Goal: Navigation & Orientation: Understand site structure

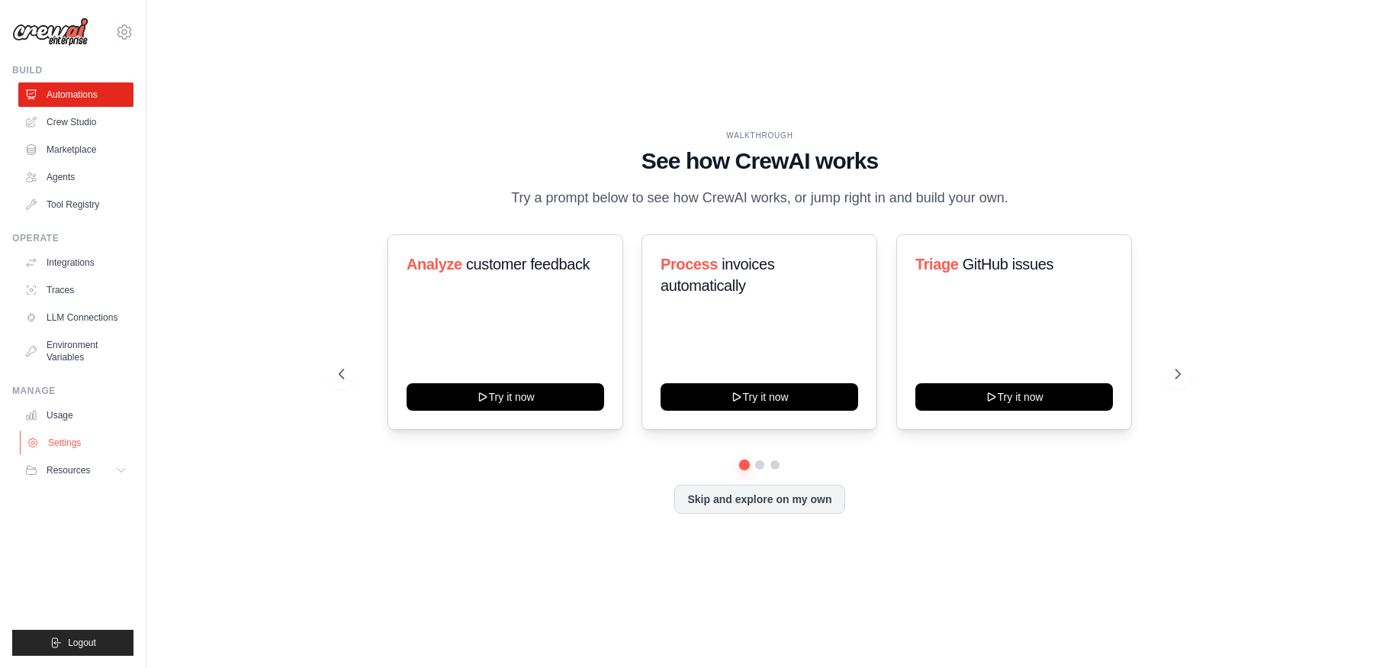
click at [90, 440] on link "Settings" at bounding box center [77, 442] width 115 height 24
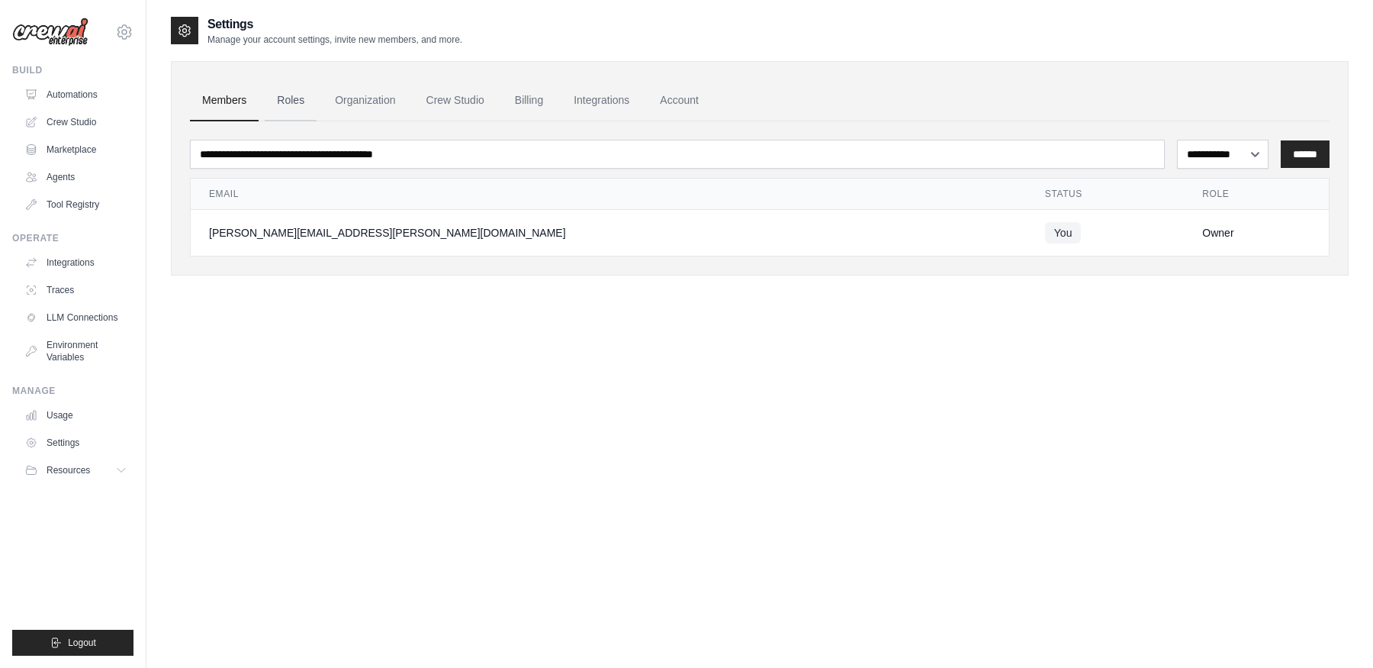
click at [300, 106] on link "Roles" at bounding box center [291, 100] width 52 height 41
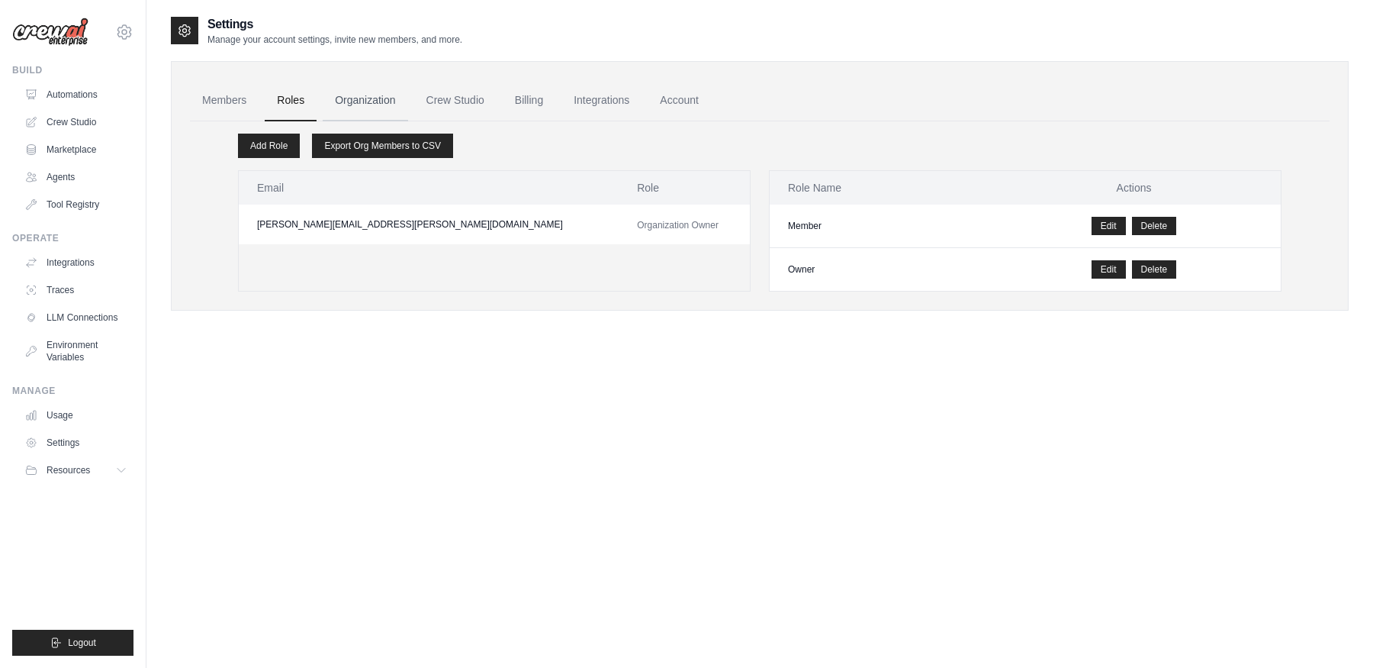
click at [357, 114] on link "Organization" at bounding box center [365, 100] width 85 height 41
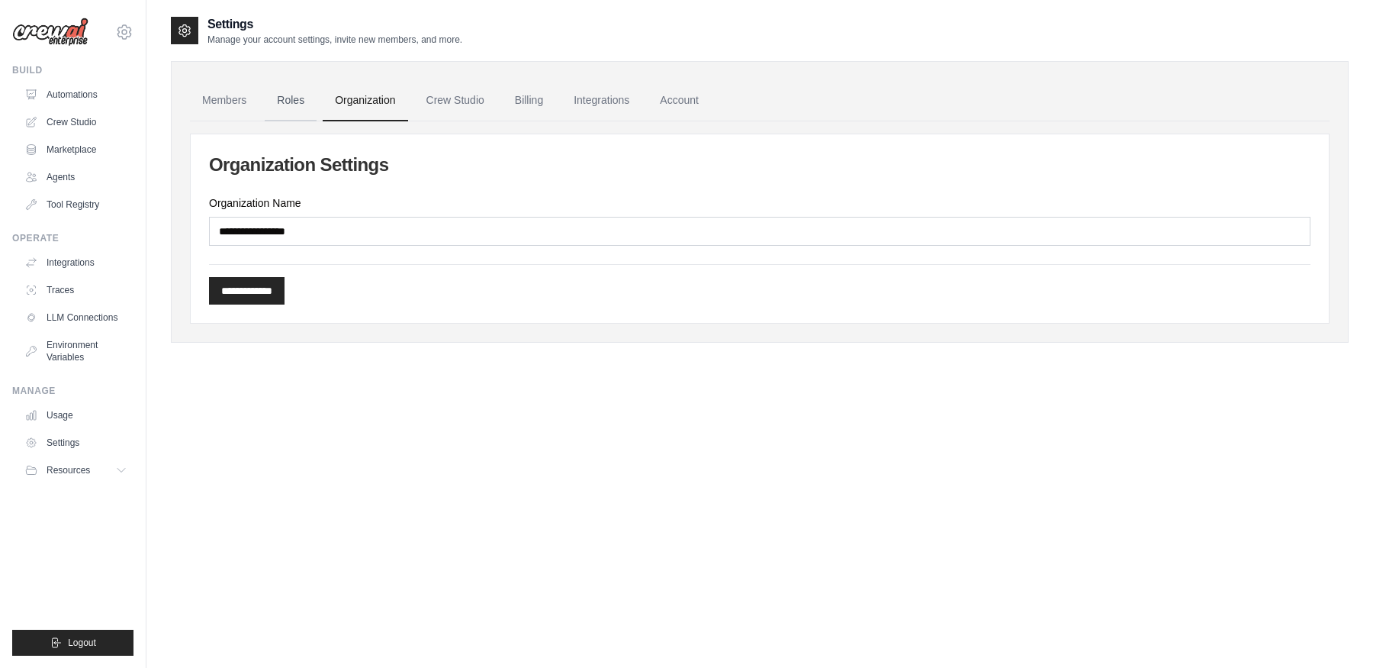
click at [294, 106] on link "Roles" at bounding box center [291, 100] width 52 height 41
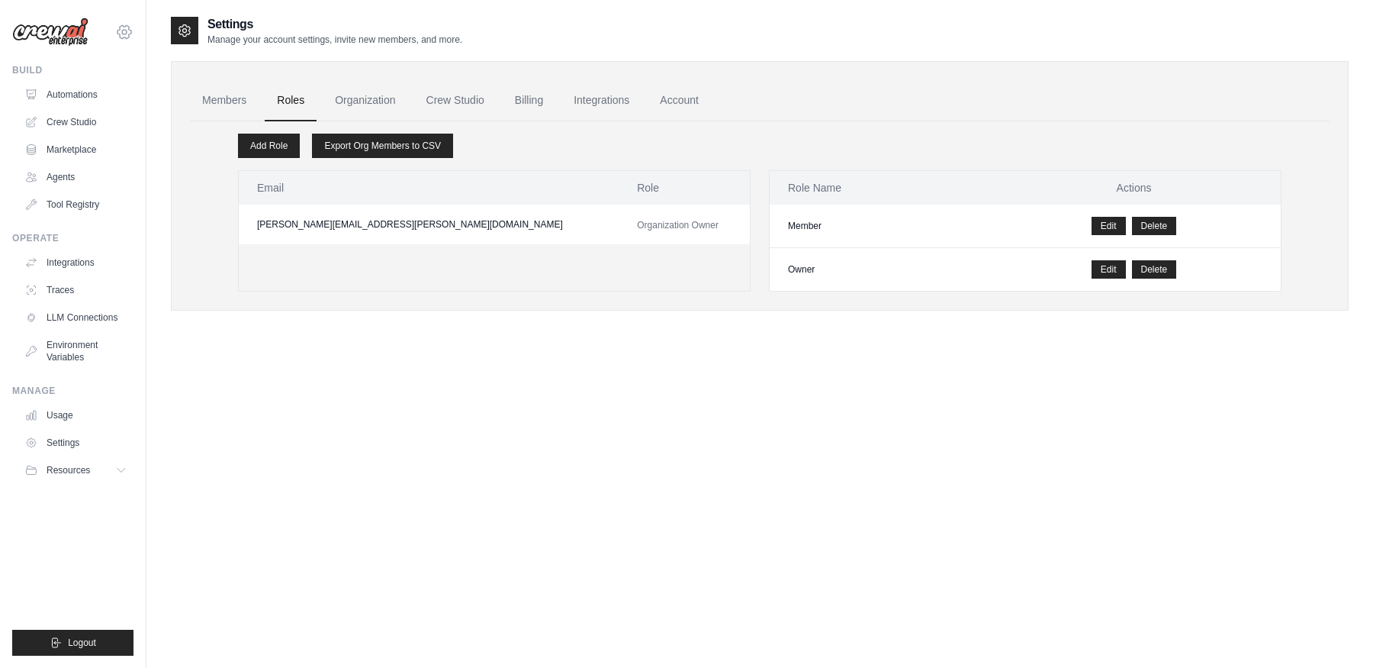
click at [127, 26] on icon at bounding box center [125, 31] width 14 height 13
click at [123, 102] on link "DS-DTS-Sandbox" at bounding box center [124, 102] width 134 height 27
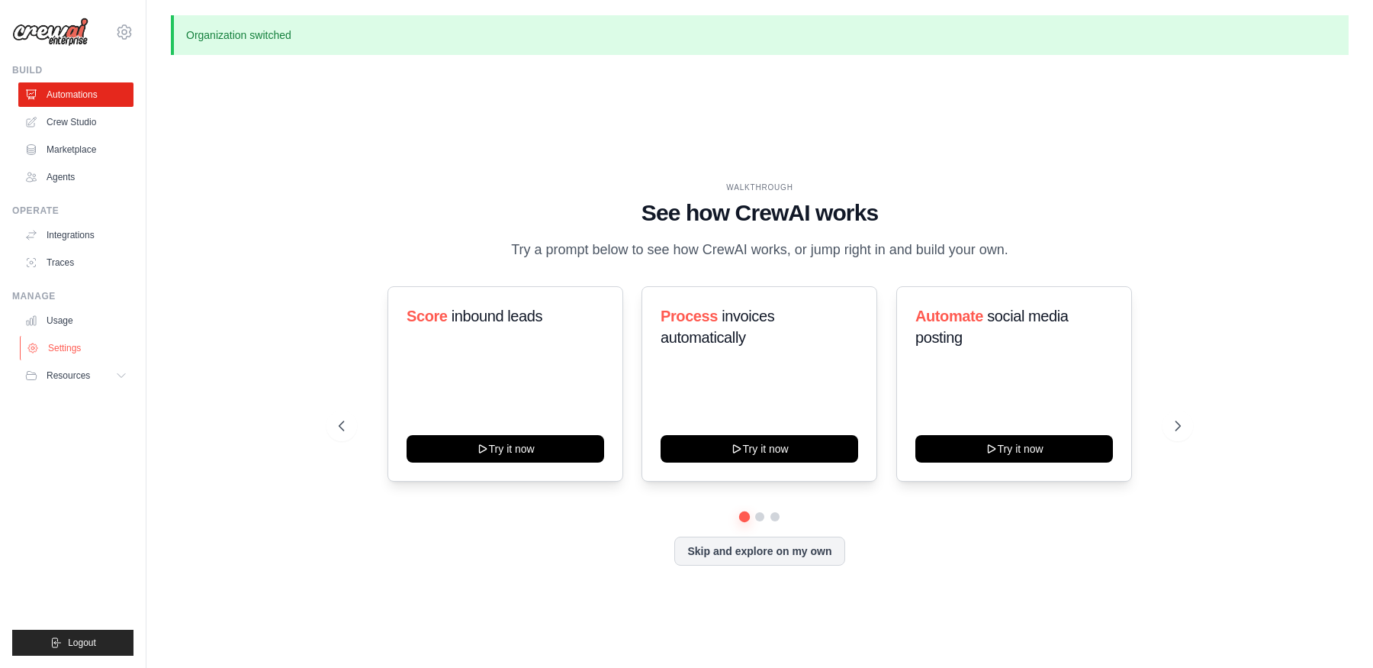
click at [73, 341] on link "Settings" at bounding box center [77, 348] width 115 height 24
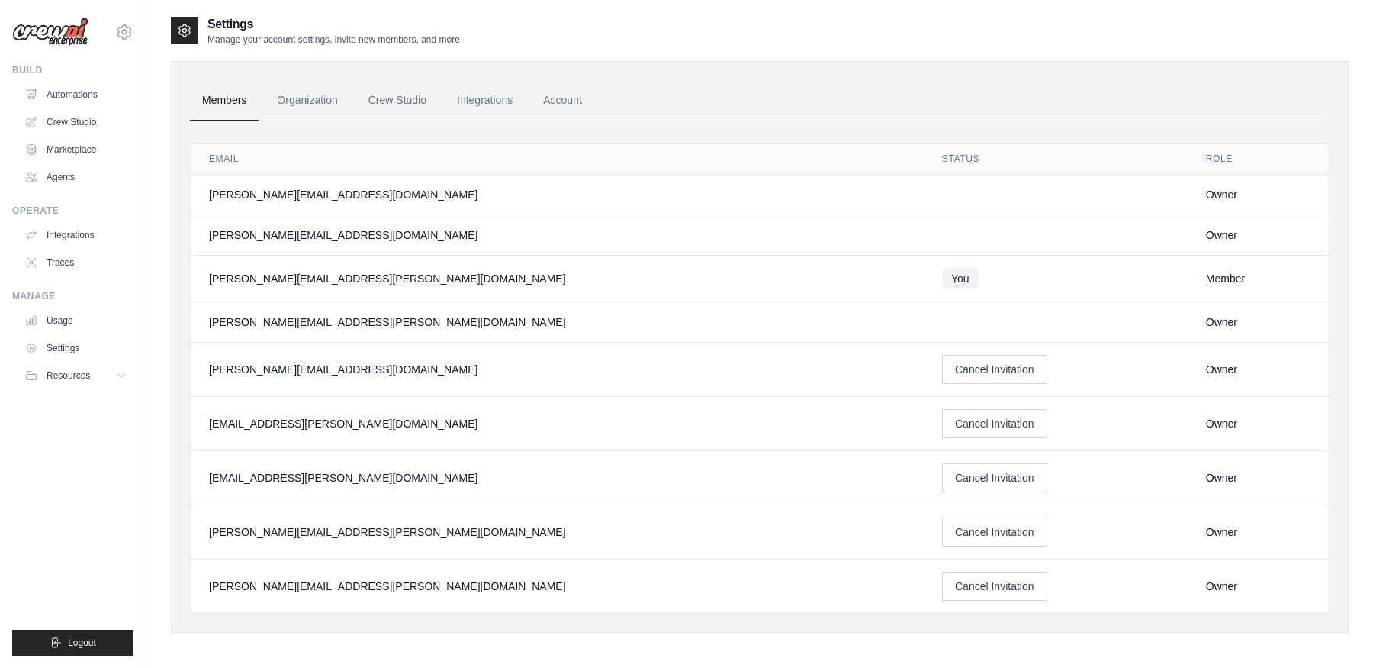
click at [942, 281] on span "You" at bounding box center [960, 278] width 37 height 21
click at [306, 111] on link "Organization" at bounding box center [307, 100] width 85 height 41
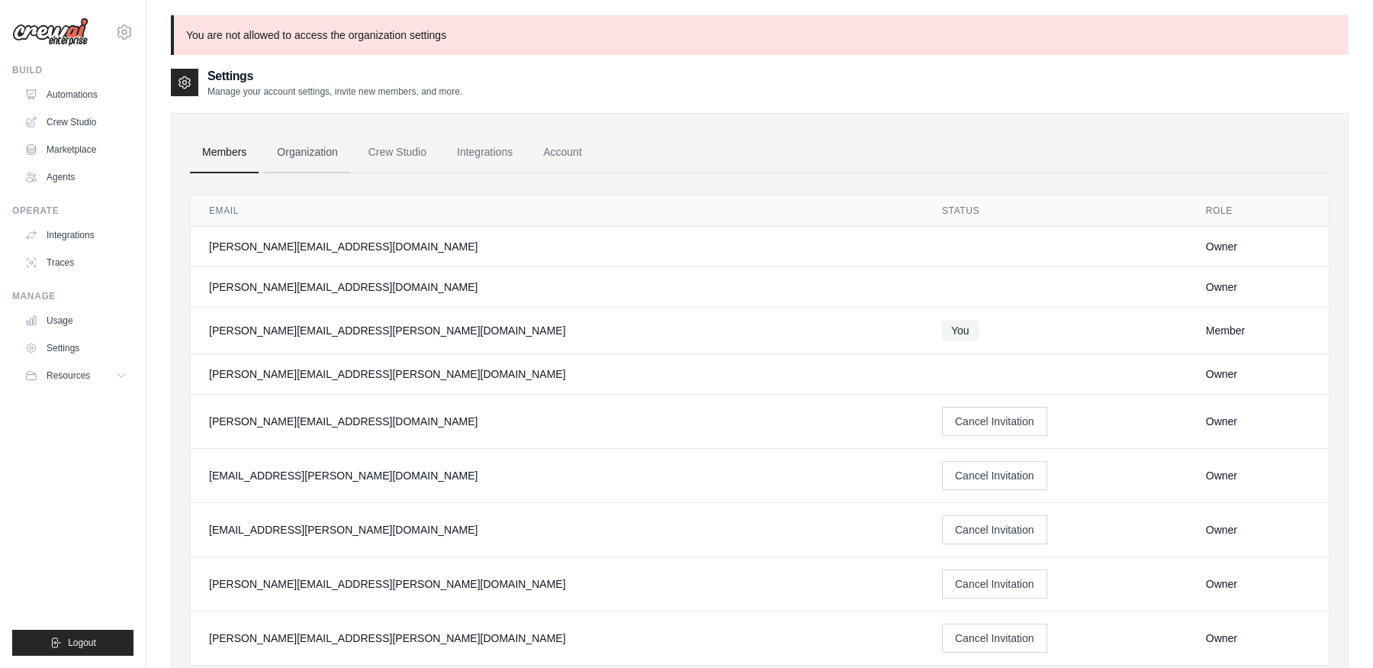
click at [319, 162] on link "Organization" at bounding box center [307, 152] width 85 height 41
click at [317, 162] on link "Organization" at bounding box center [307, 152] width 85 height 41
click at [416, 157] on link "Crew Studio" at bounding box center [397, 152] width 82 height 41
click at [555, 160] on link "Account" at bounding box center [562, 152] width 63 height 41
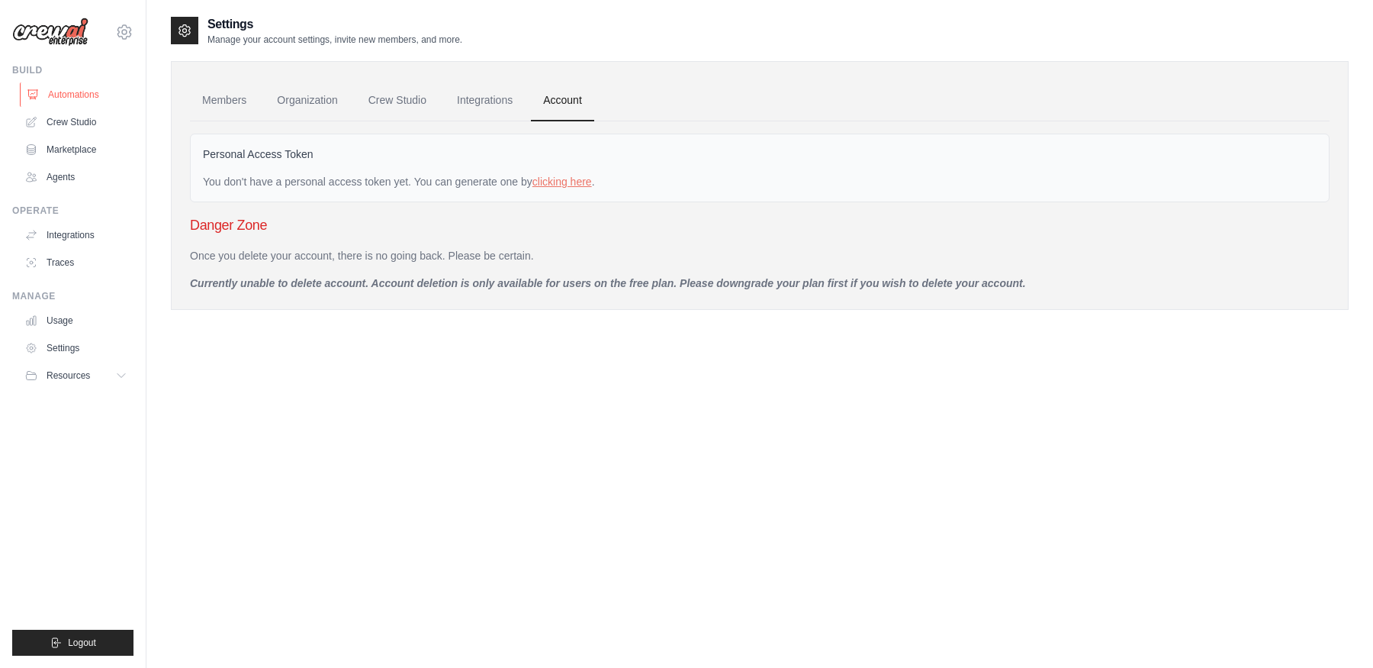
click at [78, 97] on link "Automations" at bounding box center [77, 94] width 115 height 24
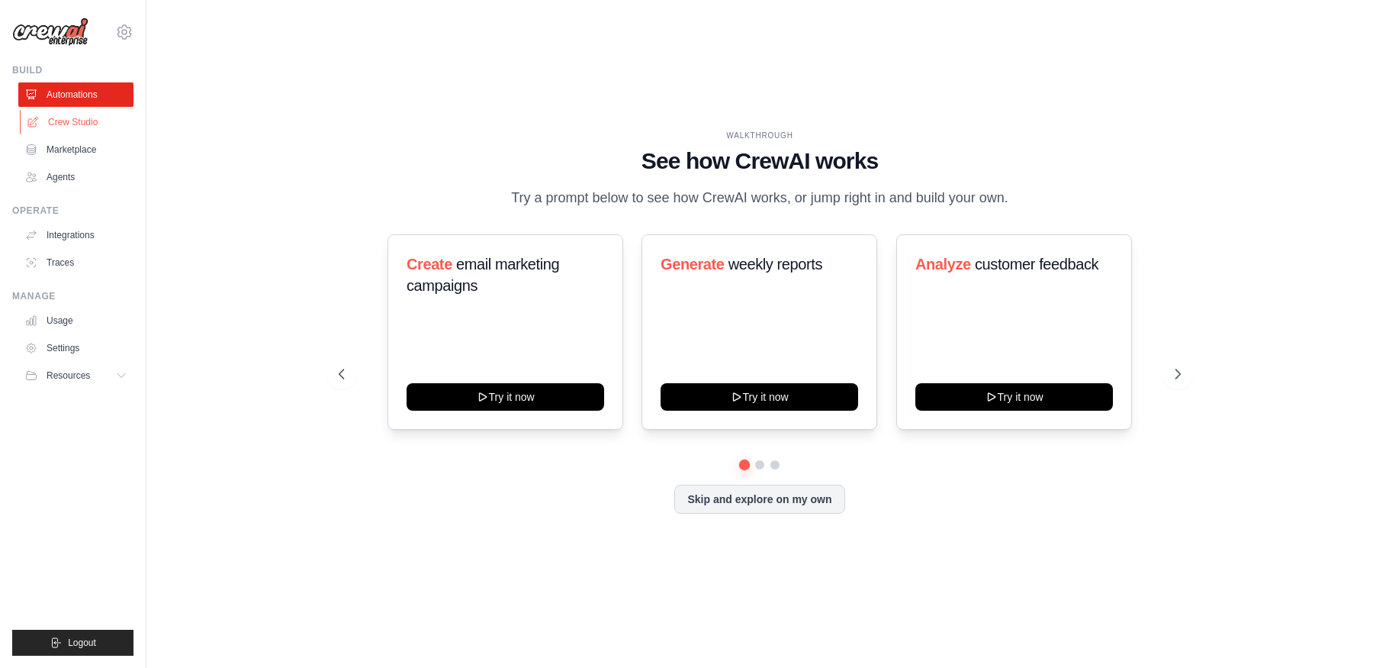
click at [89, 118] on link "Crew Studio" at bounding box center [77, 122] width 115 height 24
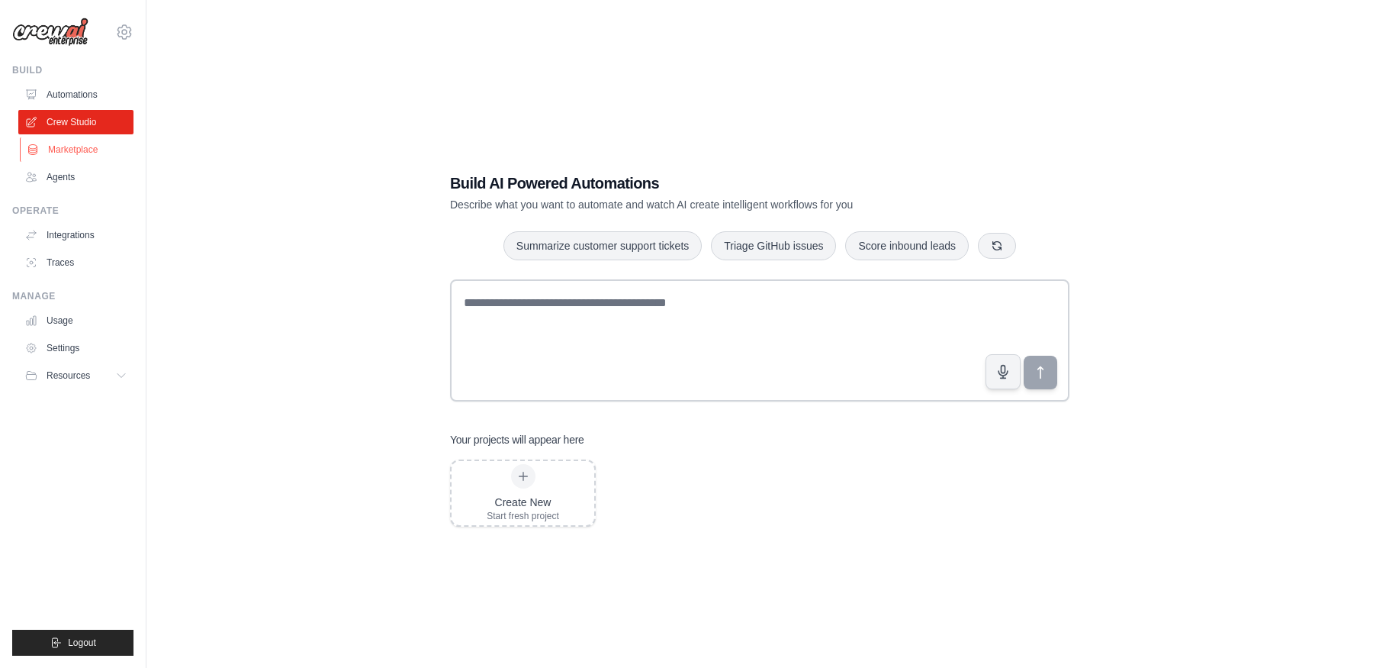
click at [79, 144] on link "Marketplace" at bounding box center [77, 149] width 115 height 24
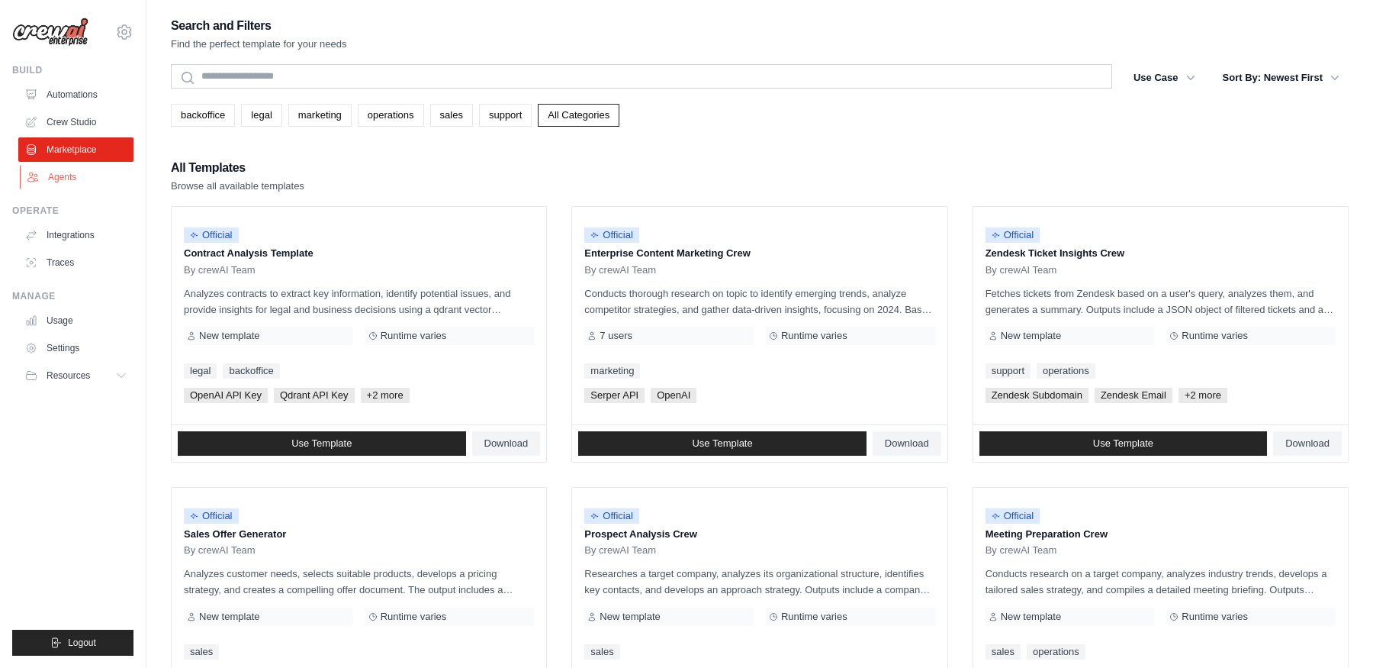
click at [66, 172] on link "Agents" at bounding box center [77, 177] width 115 height 24
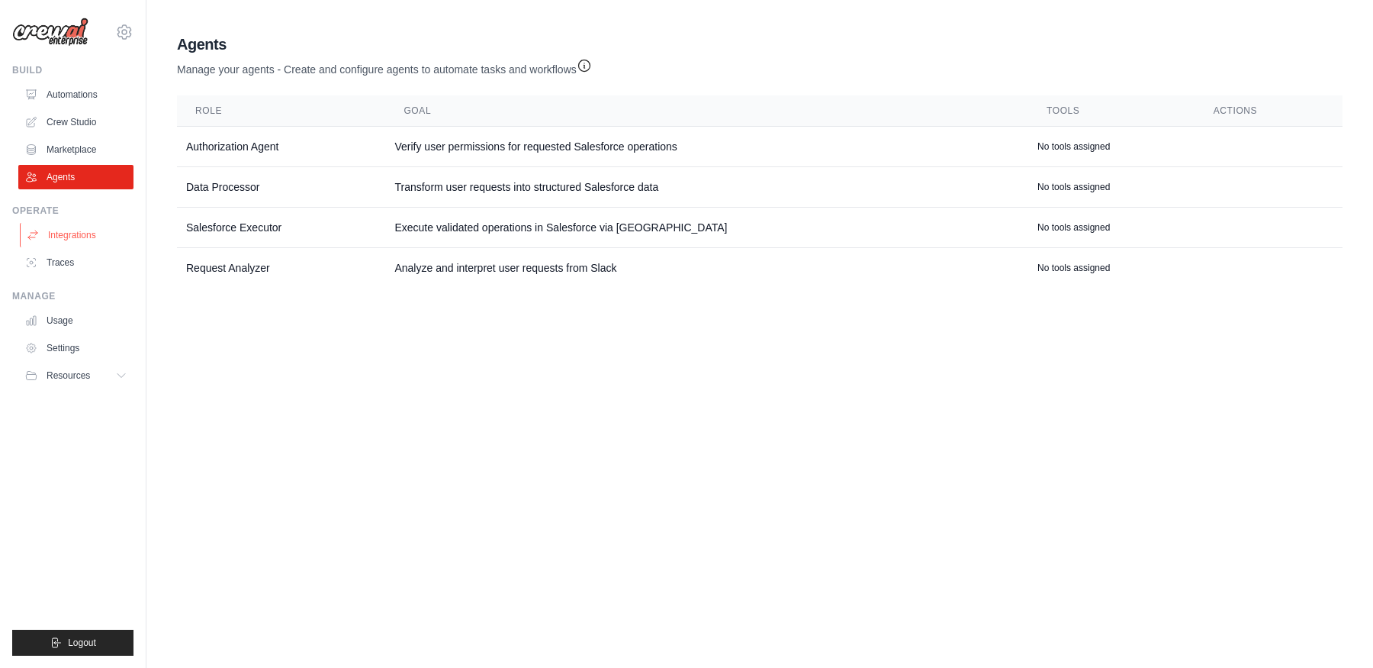
click at [91, 242] on link "Integrations" at bounding box center [77, 235] width 115 height 24
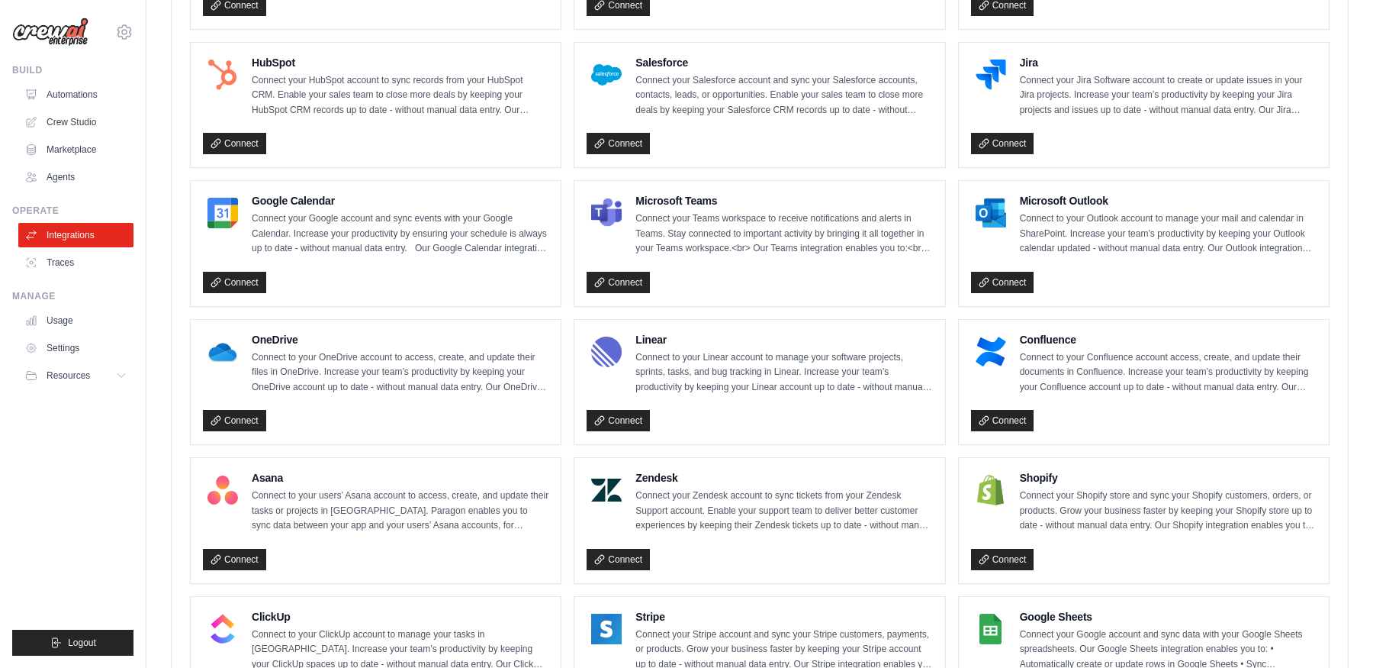
scroll to position [565, 0]
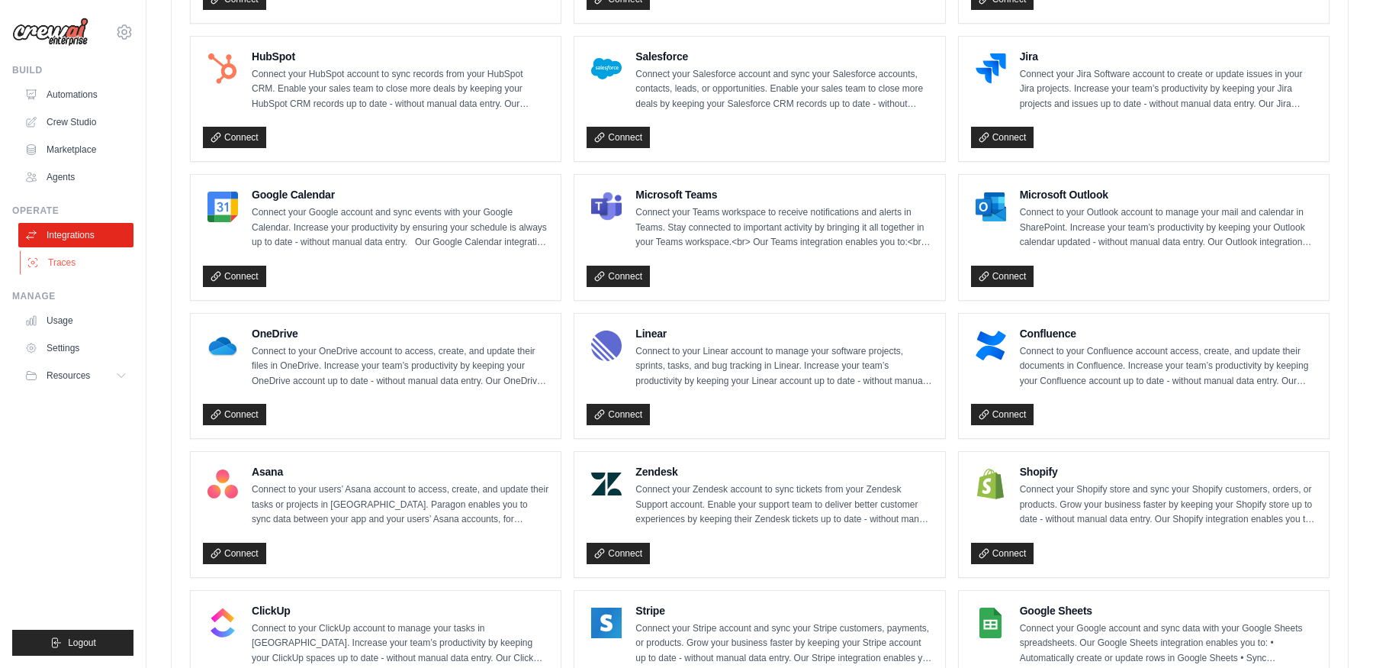
click at [89, 262] on link "Traces" at bounding box center [77, 262] width 115 height 24
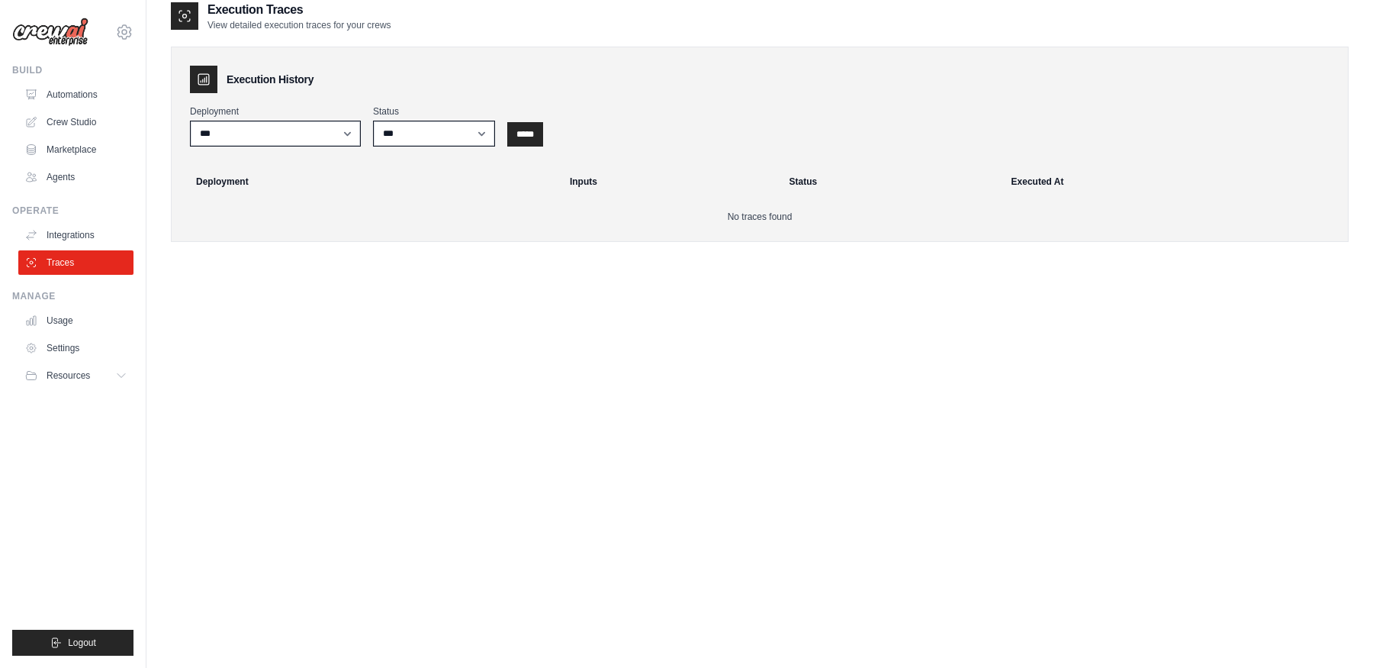
scroll to position [21, 0]
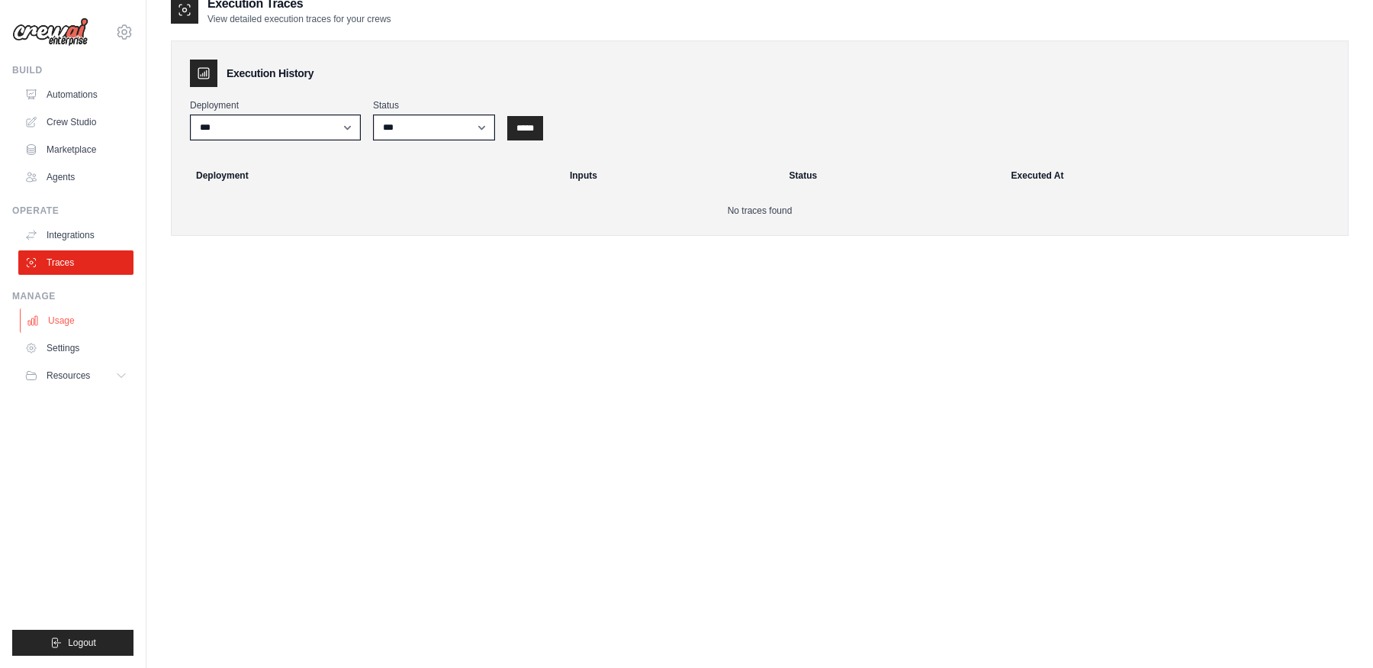
click at [107, 320] on link "Usage" at bounding box center [77, 320] width 115 height 24
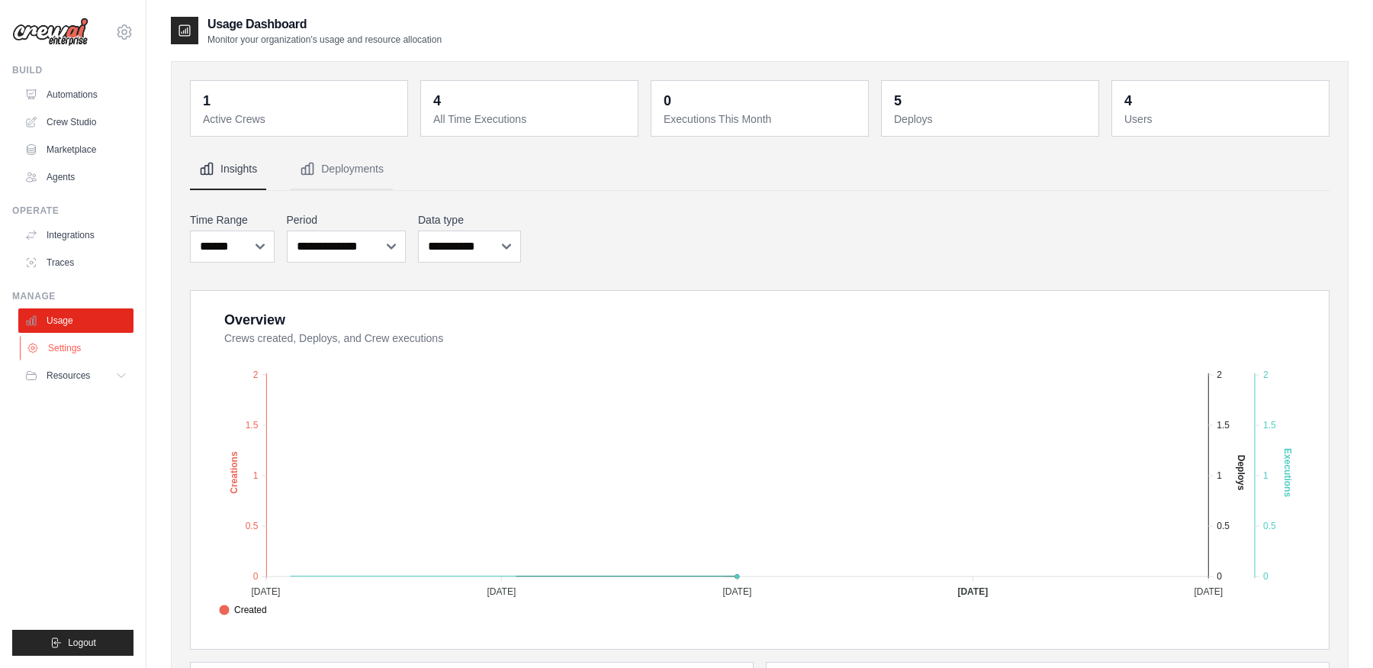
click at [100, 357] on link "Settings" at bounding box center [77, 348] width 115 height 24
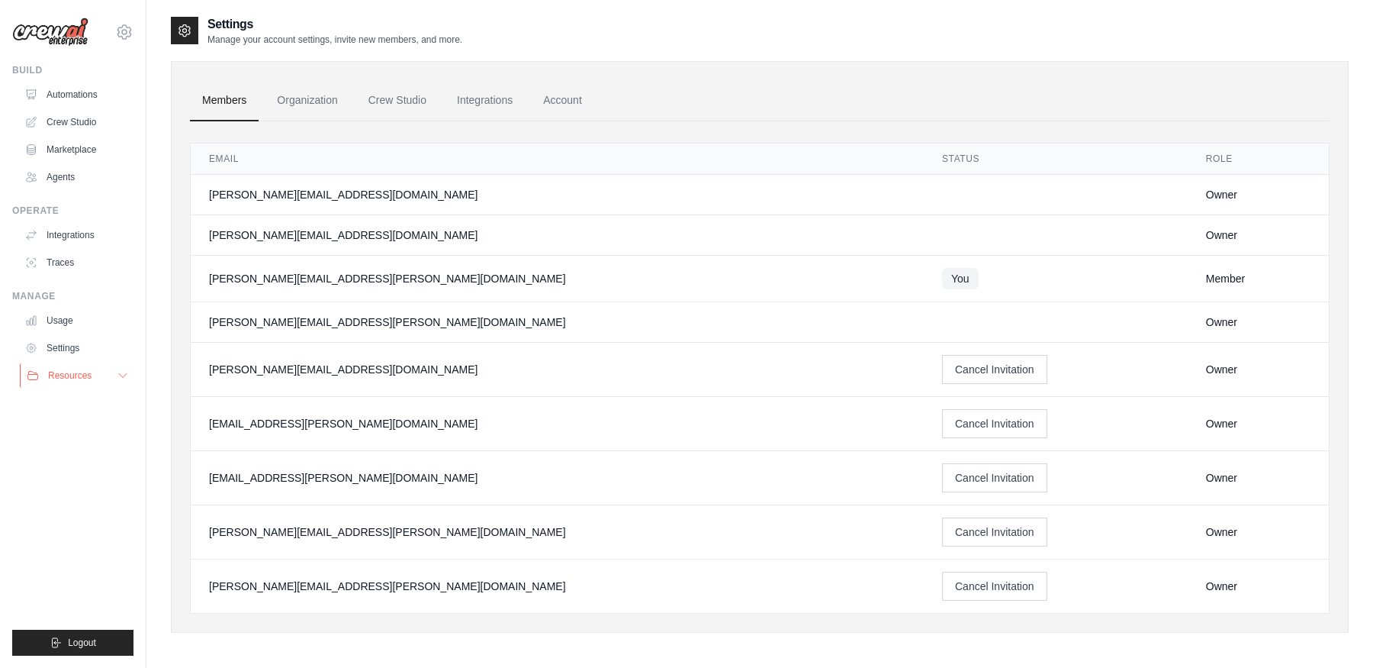
click at [97, 378] on button "Resources" at bounding box center [77, 375] width 115 height 24
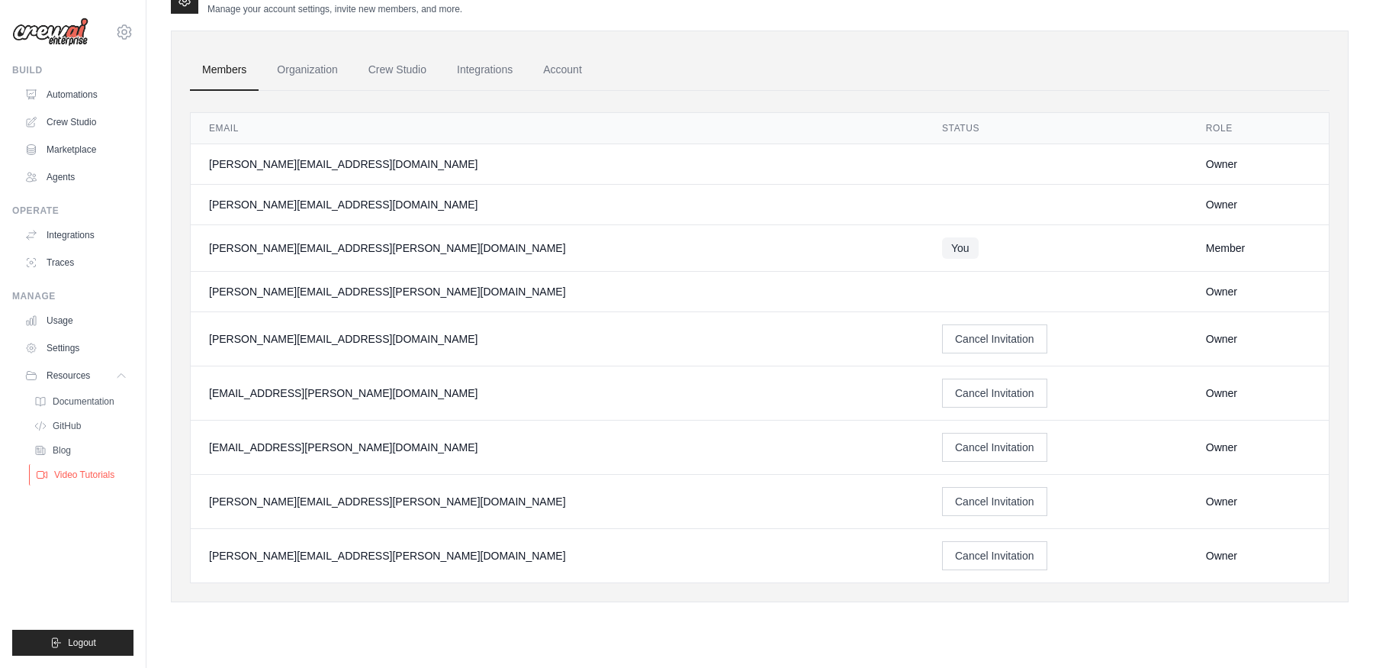
click at [76, 473] on span "Video Tutorials" at bounding box center [84, 474] width 60 height 12
click at [56, 169] on link "Agents" at bounding box center [77, 177] width 115 height 24
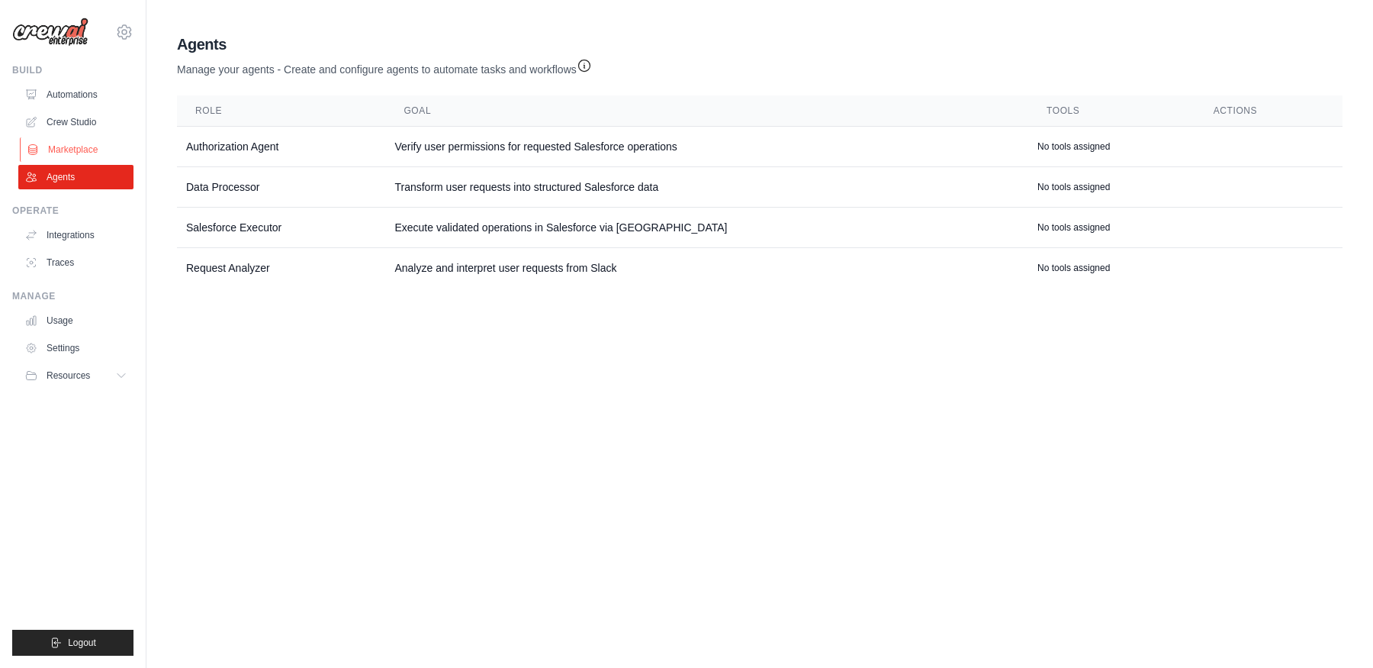
click at [88, 140] on link "Marketplace" at bounding box center [77, 149] width 115 height 24
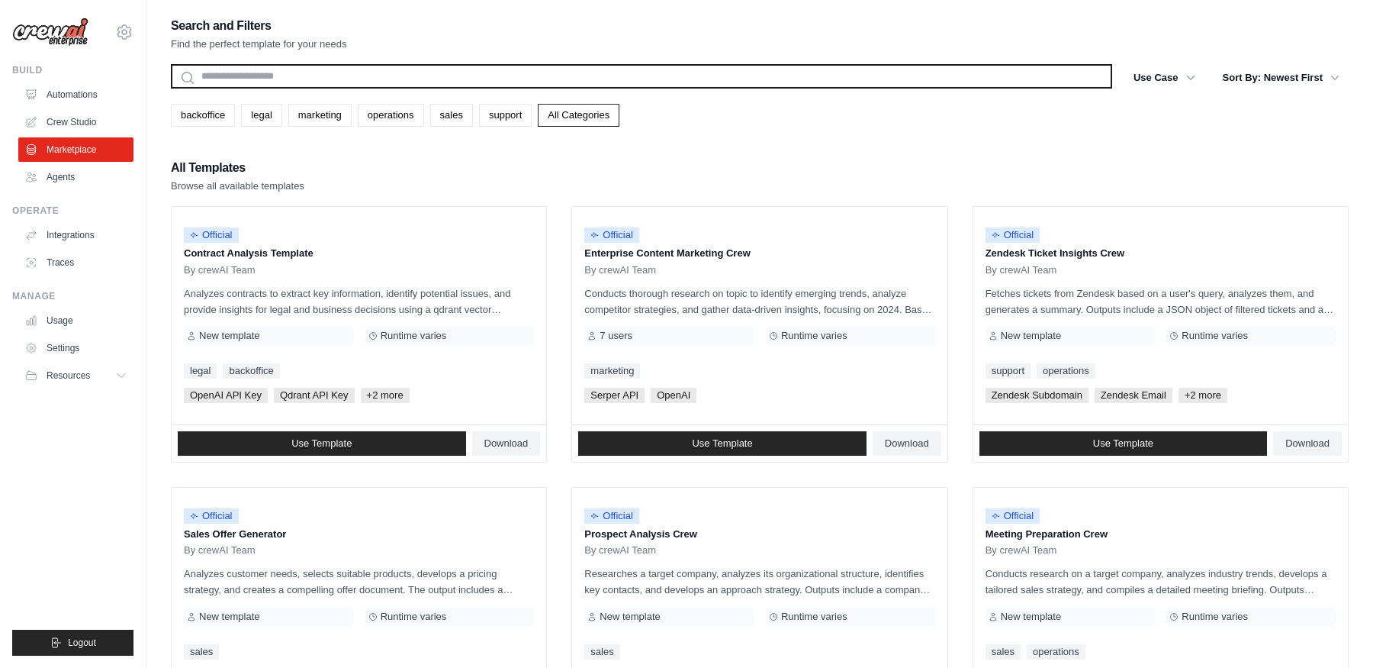
click at [258, 76] on input "text" at bounding box center [642, 76] width 942 height 24
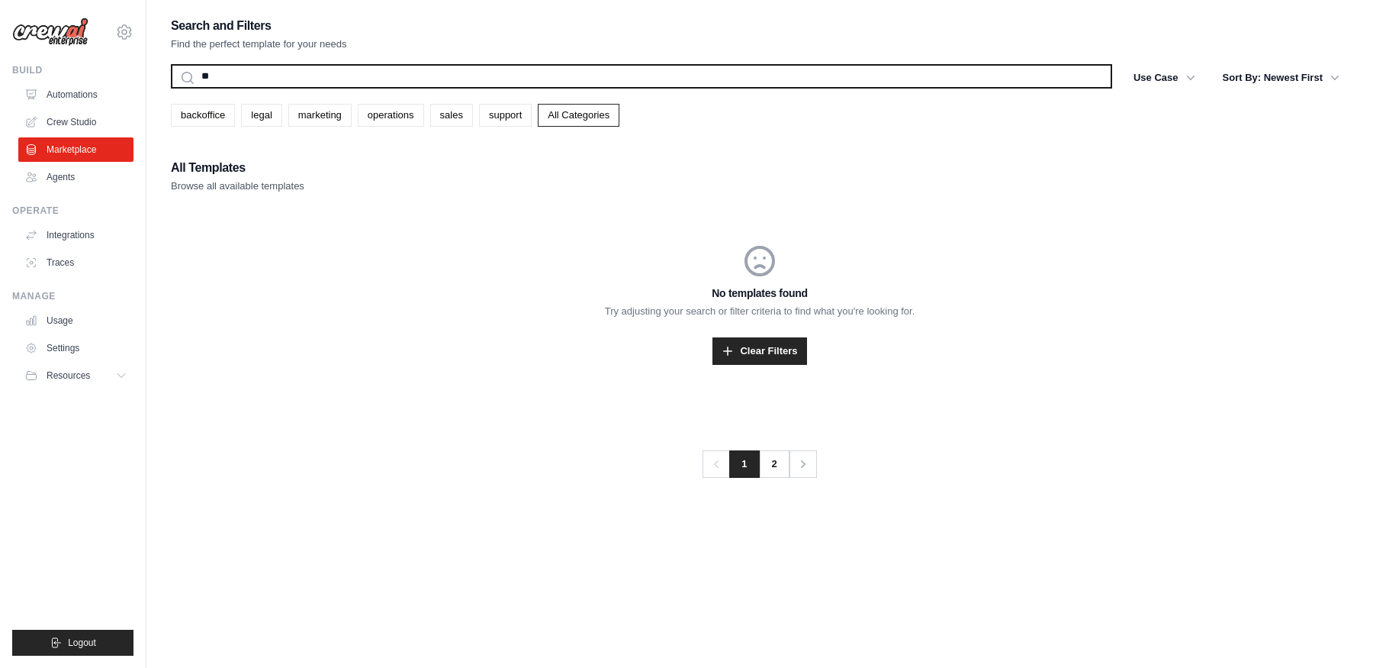
type input "**"
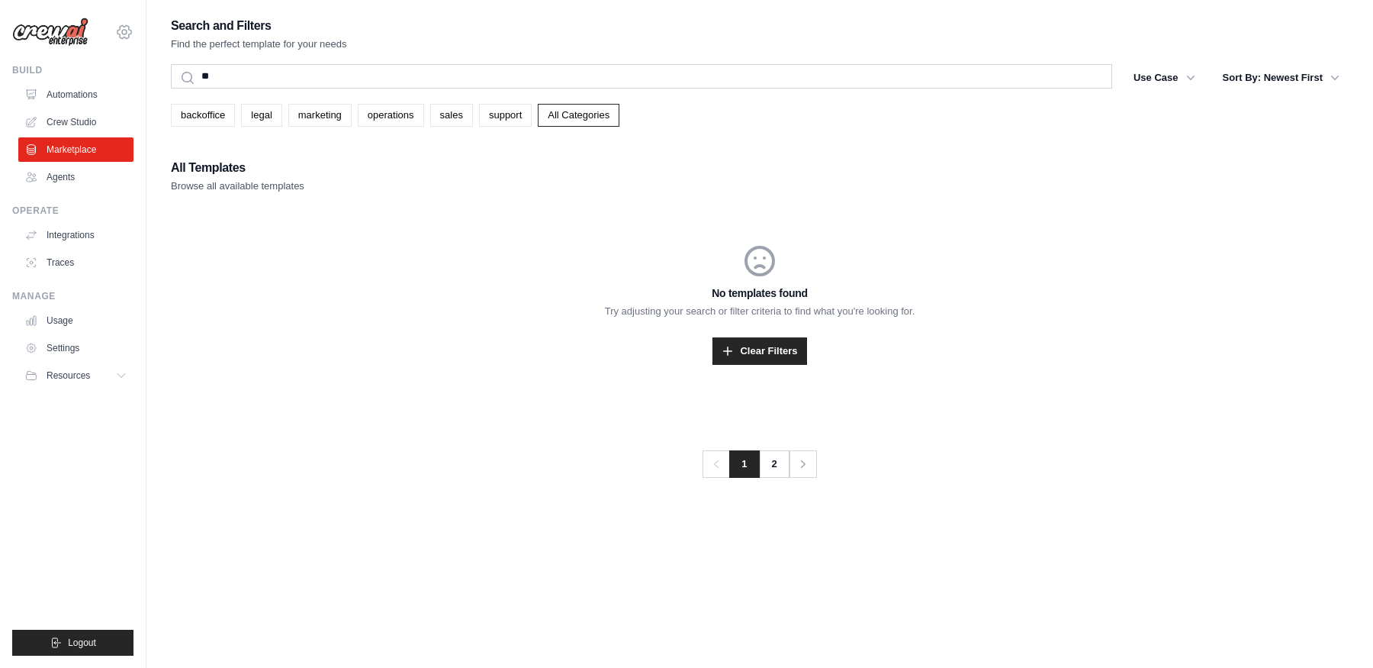
click at [127, 24] on icon at bounding box center [124, 32] width 18 height 18
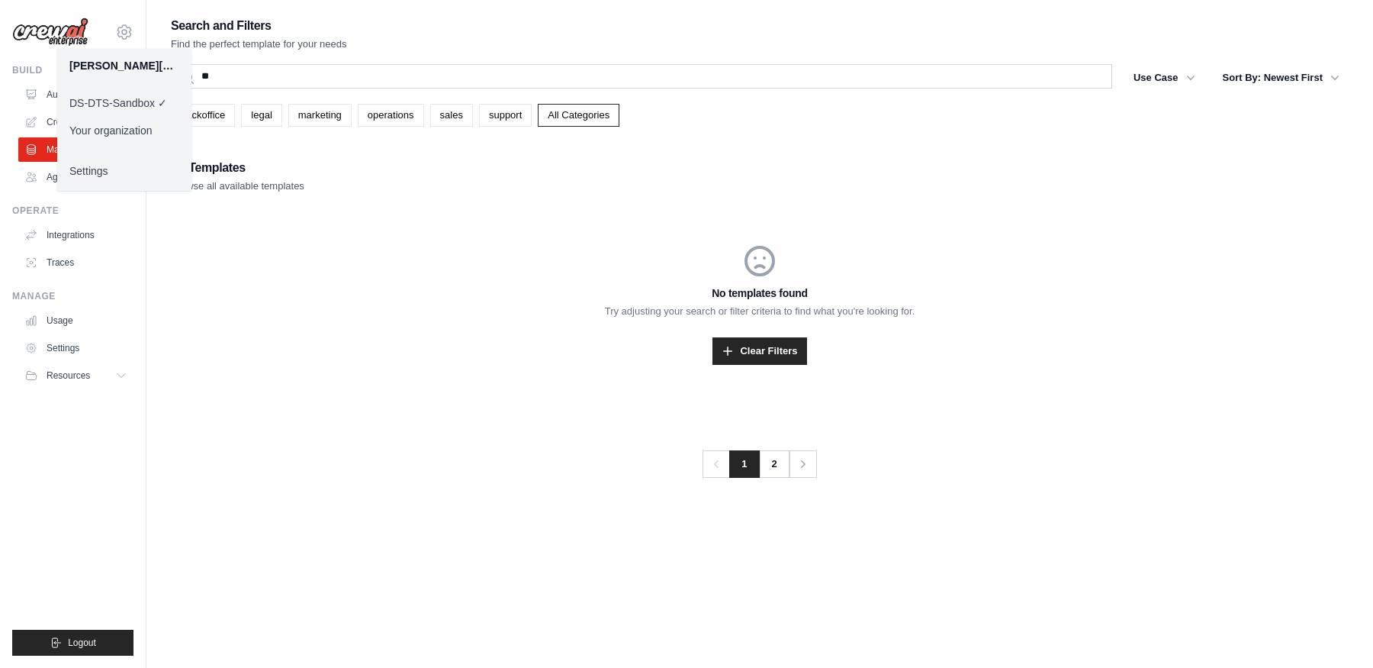
click at [113, 121] on link "Your organization" at bounding box center [124, 130] width 134 height 27
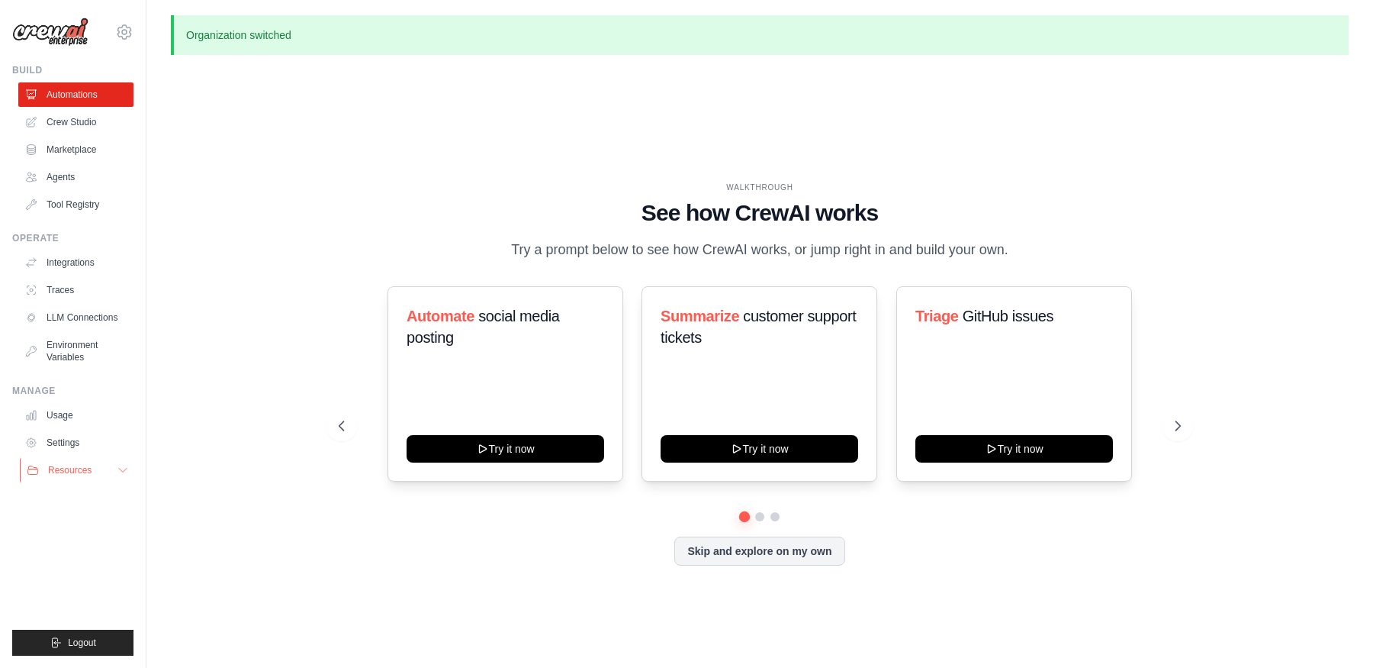
click at [54, 464] on span "Resources" at bounding box center [69, 470] width 43 height 12
click at [64, 443] on link "Settings" at bounding box center [77, 442] width 115 height 24
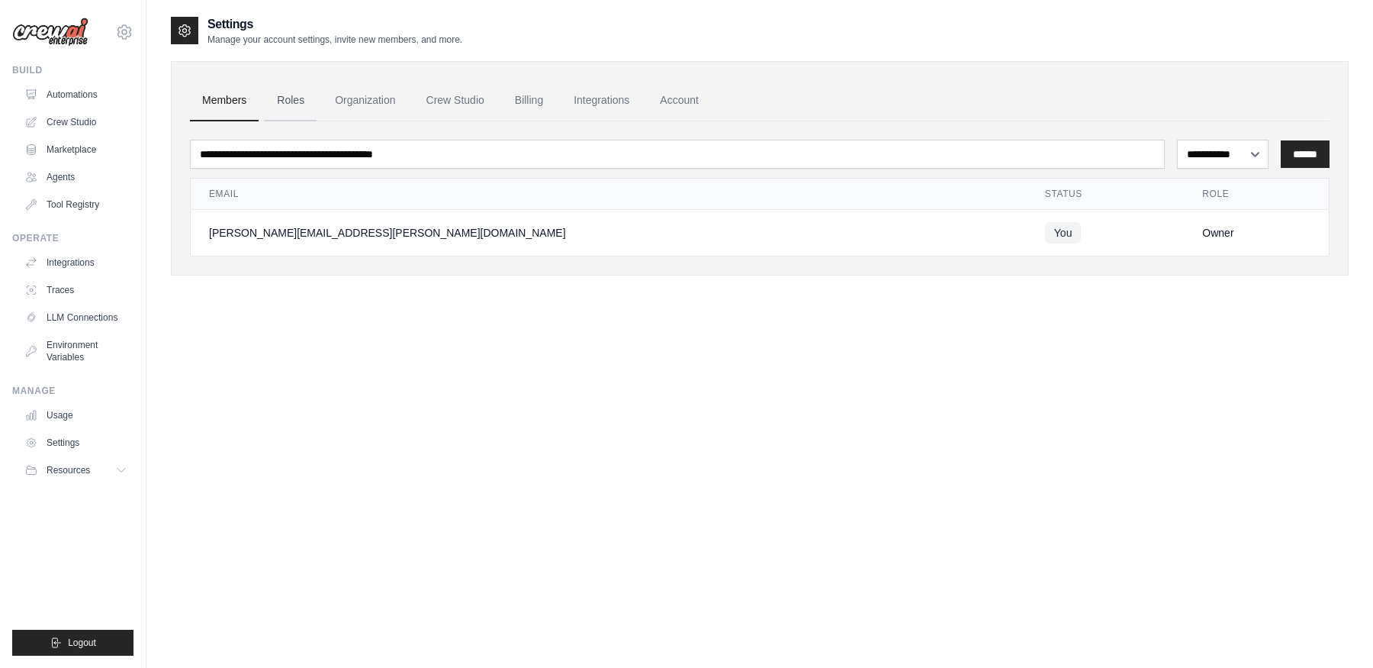
click at [302, 99] on link "Roles" at bounding box center [291, 100] width 52 height 41
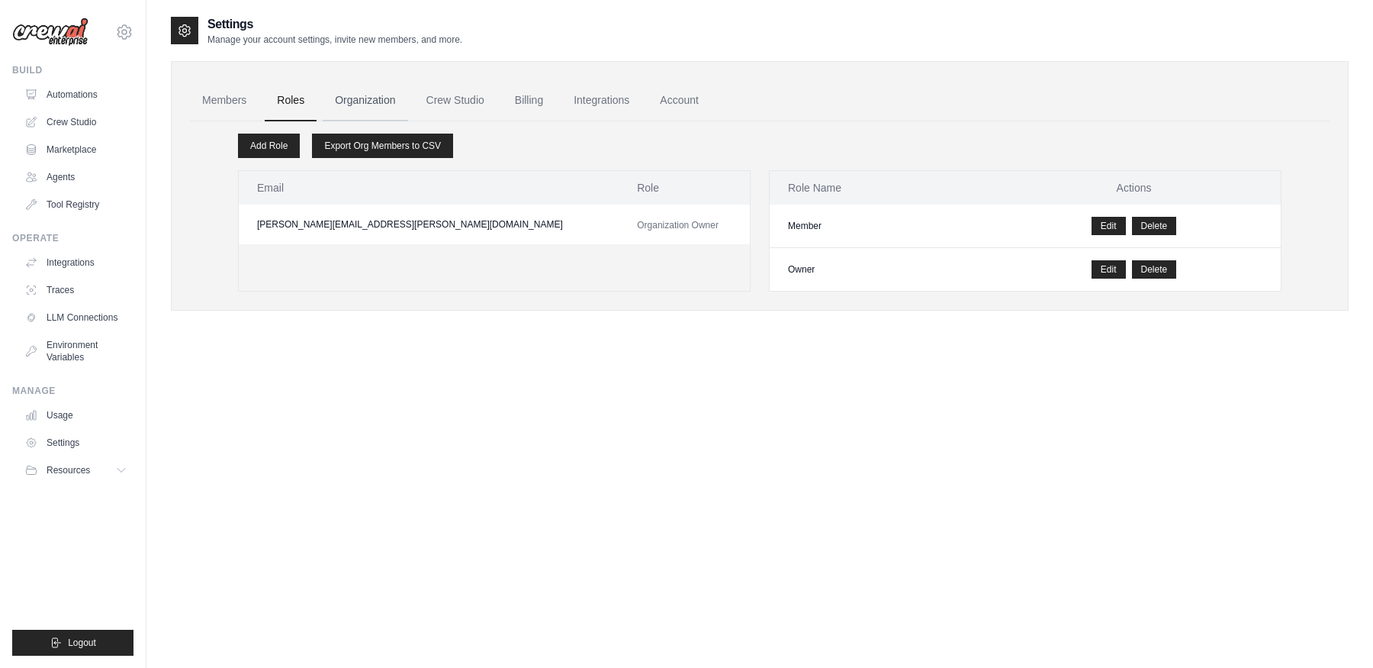
click at [366, 96] on link "Organization" at bounding box center [365, 100] width 85 height 41
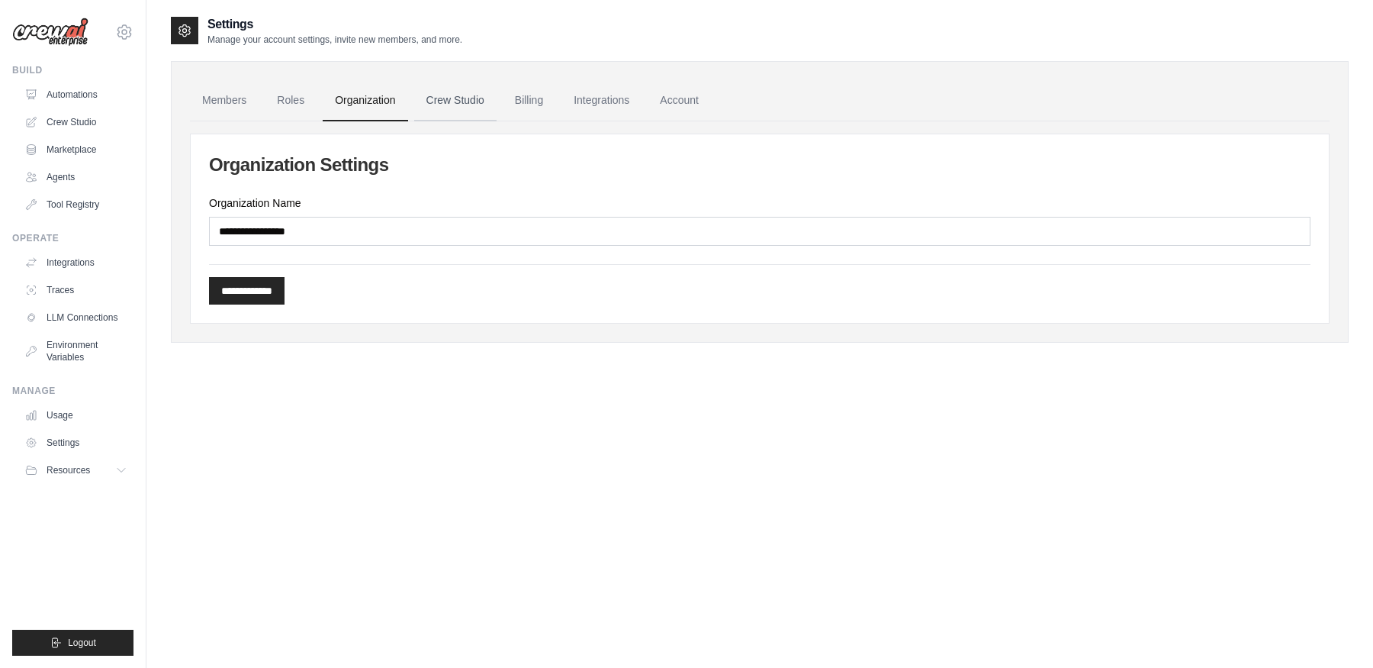
click at [440, 97] on link "Crew Studio" at bounding box center [455, 100] width 82 height 41
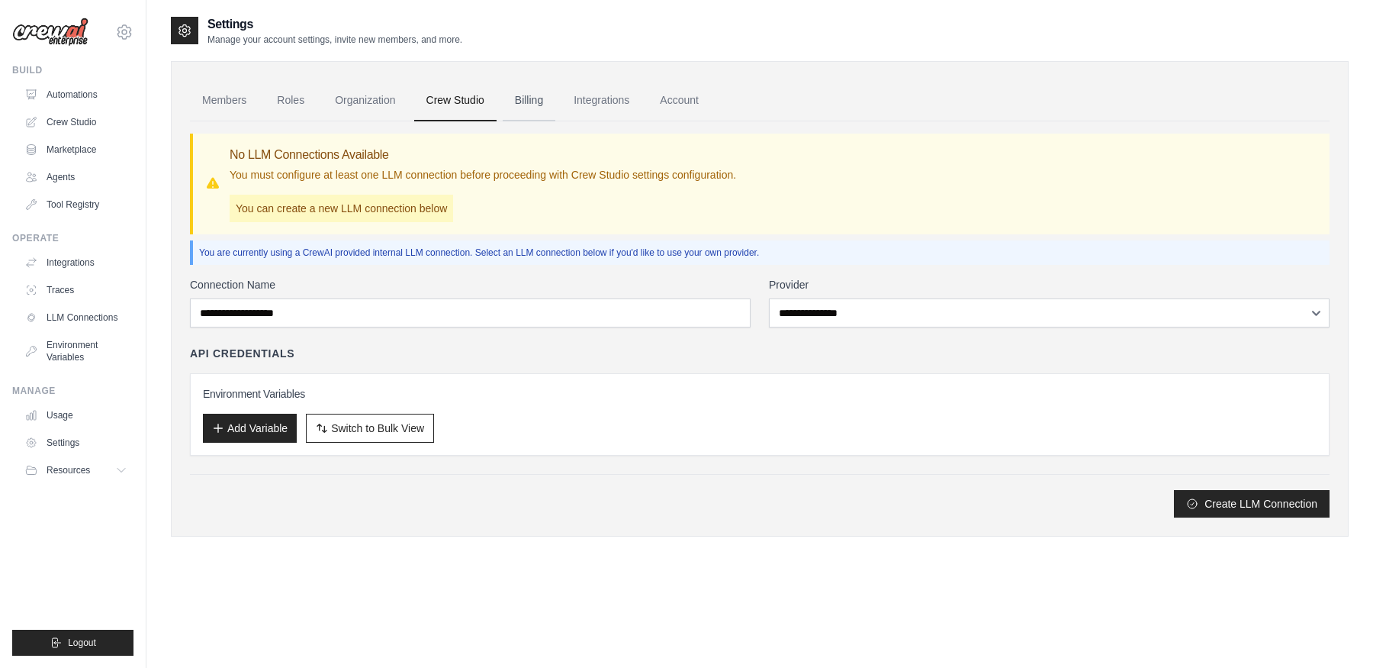
click at [535, 106] on link "Billing" at bounding box center [529, 100] width 53 height 41
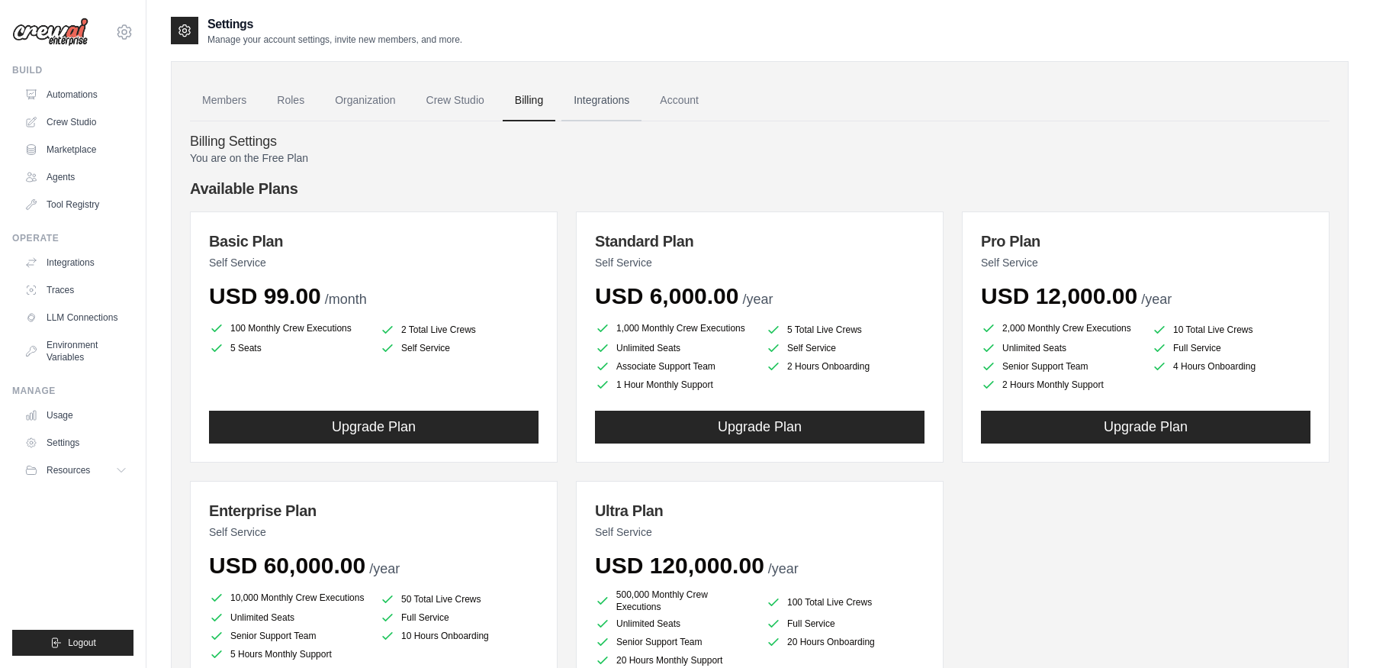
click at [604, 108] on link "Integrations" at bounding box center [602, 100] width 80 height 41
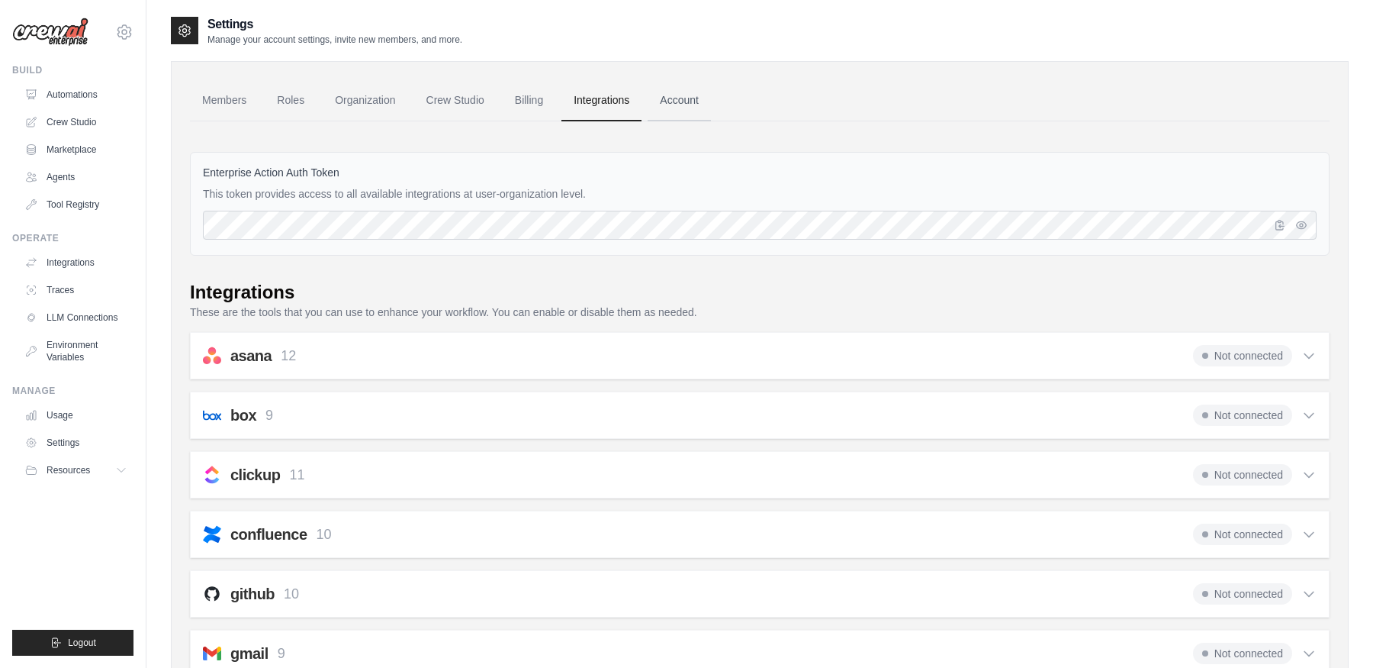
click at [669, 105] on link "Account" at bounding box center [679, 100] width 63 height 41
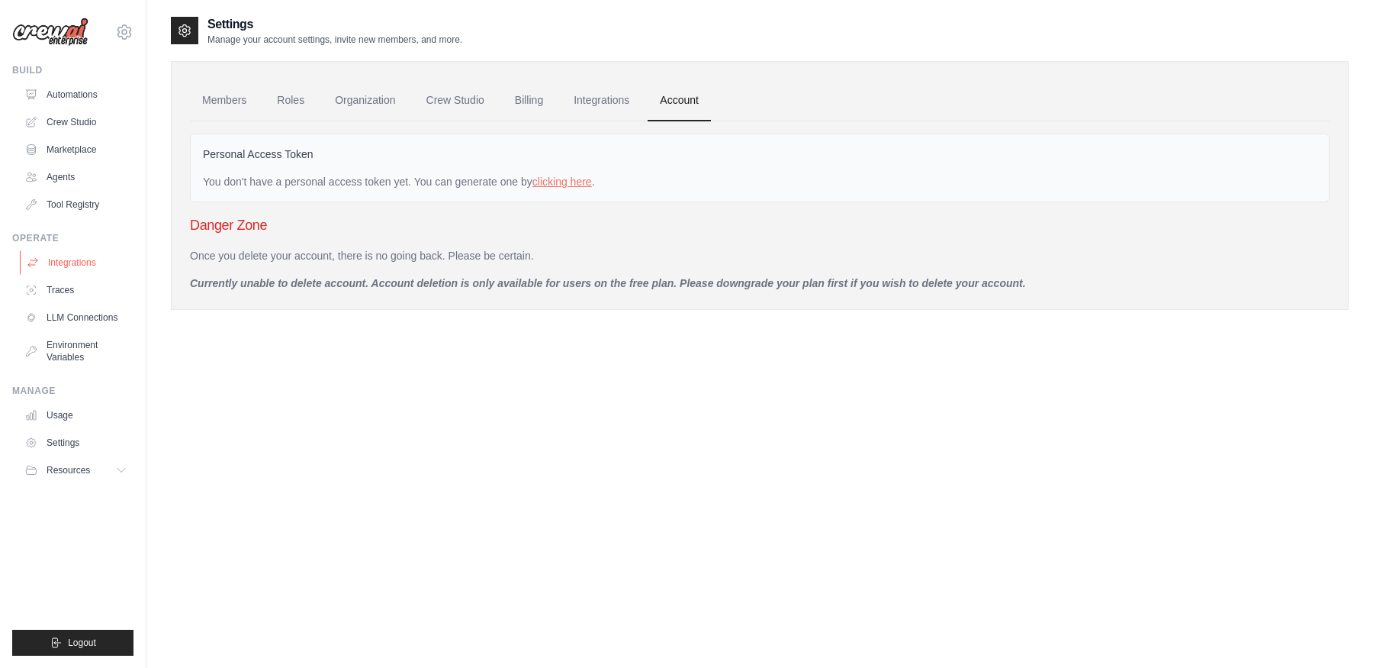
click at [88, 266] on link "Integrations" at bounding box center [77, 262] width 115 height 24
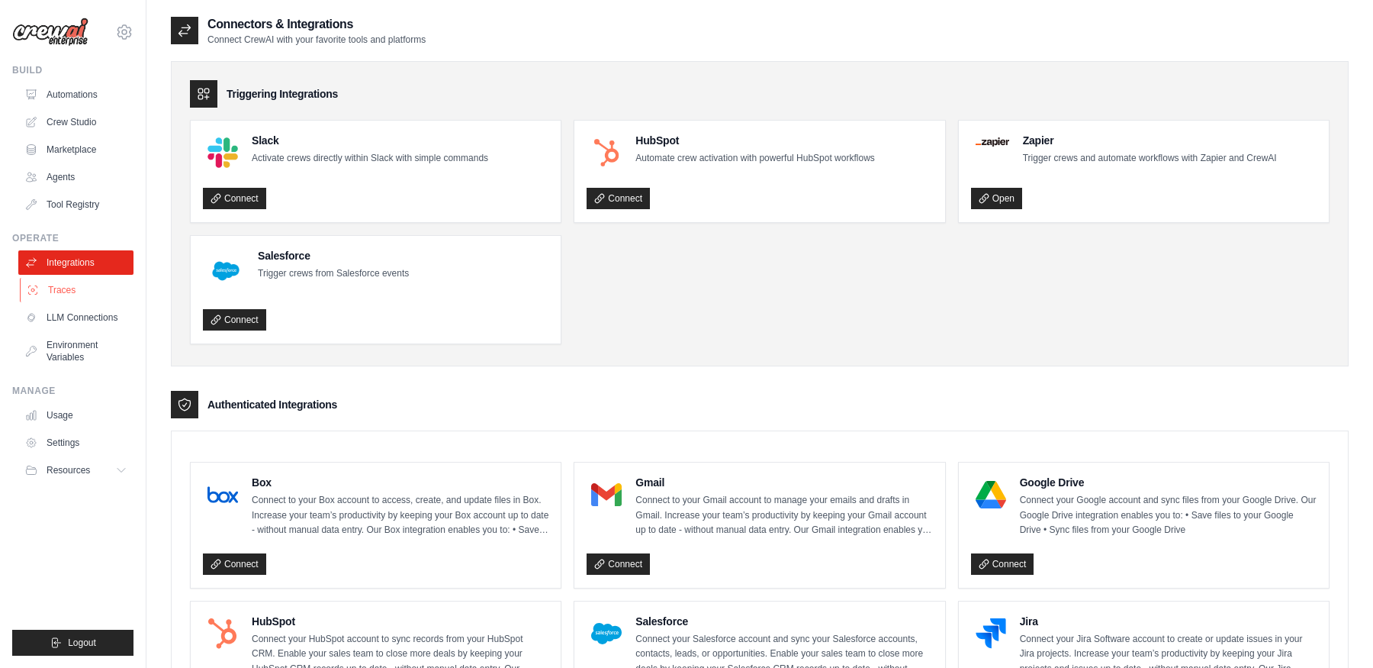
click at [82, 285] on link "Traces" at bounding box center [77, 290] width 115 height 24
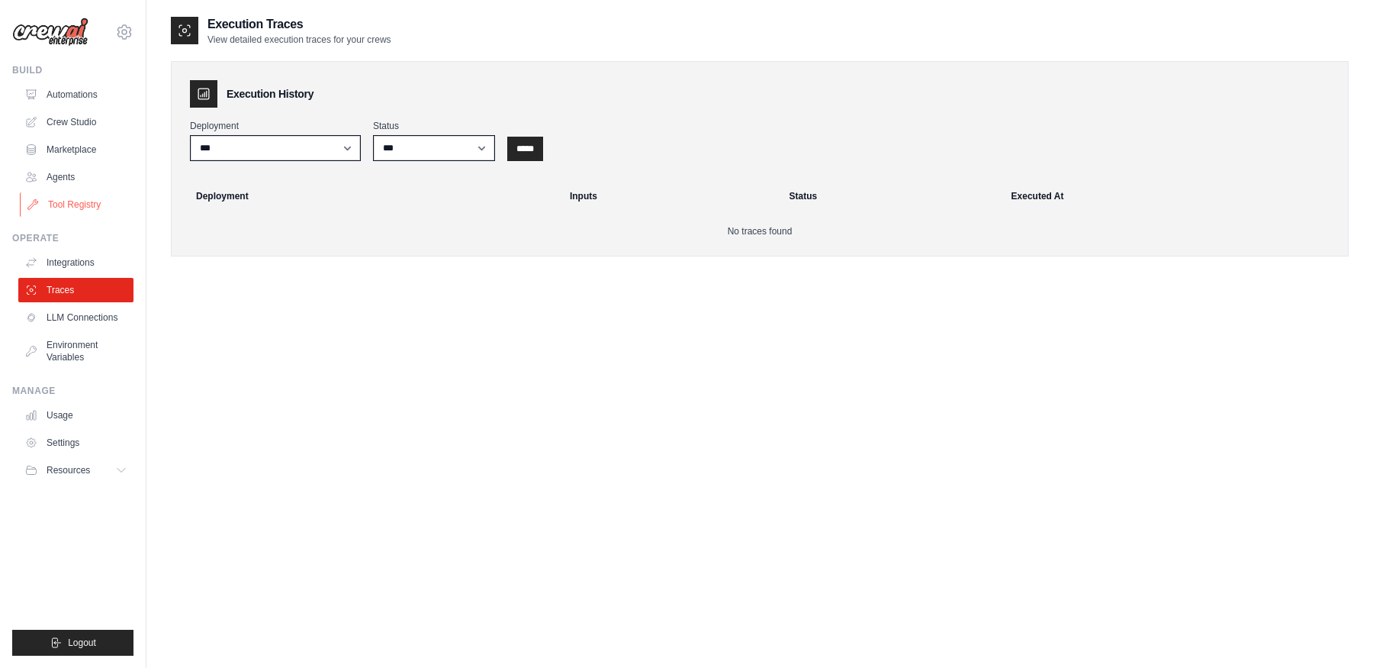
click at [84, 203] on link "Tool Registry" at bounding box center [77, 204] width 115 height 24
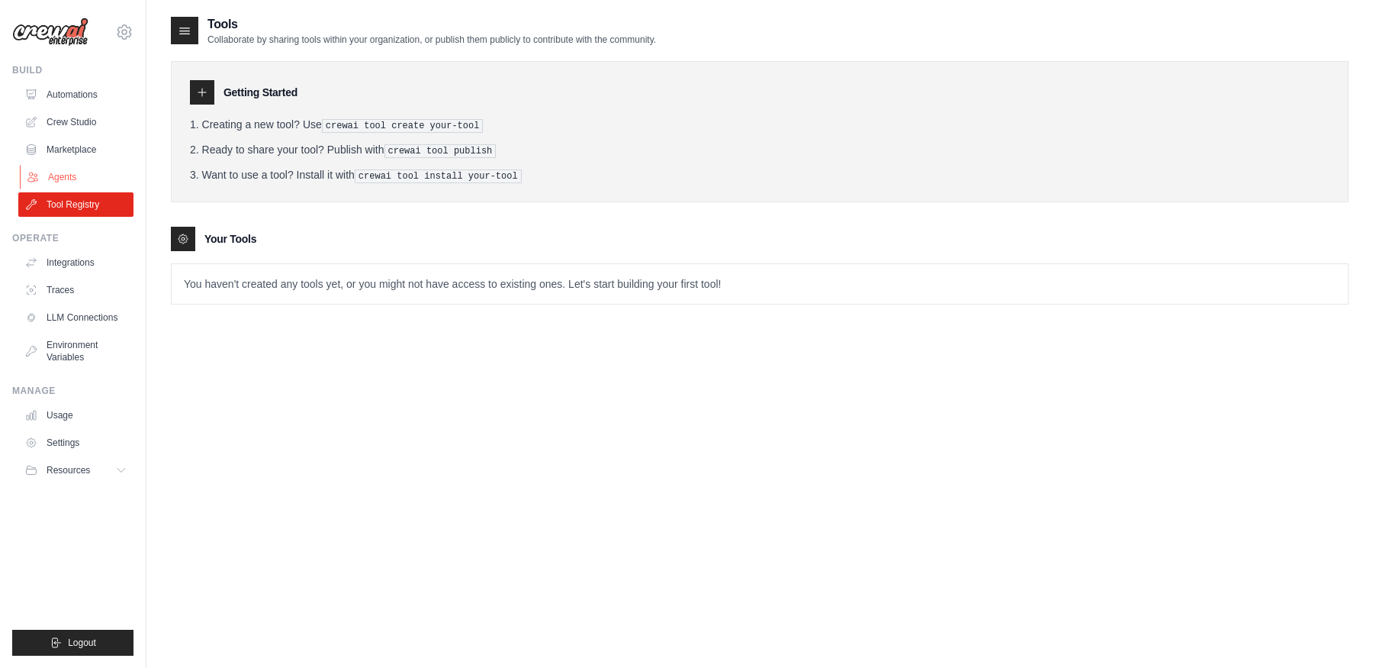
click at [78, 172] on link "Agents" at bounding box center [77, 177] width 115 height 24
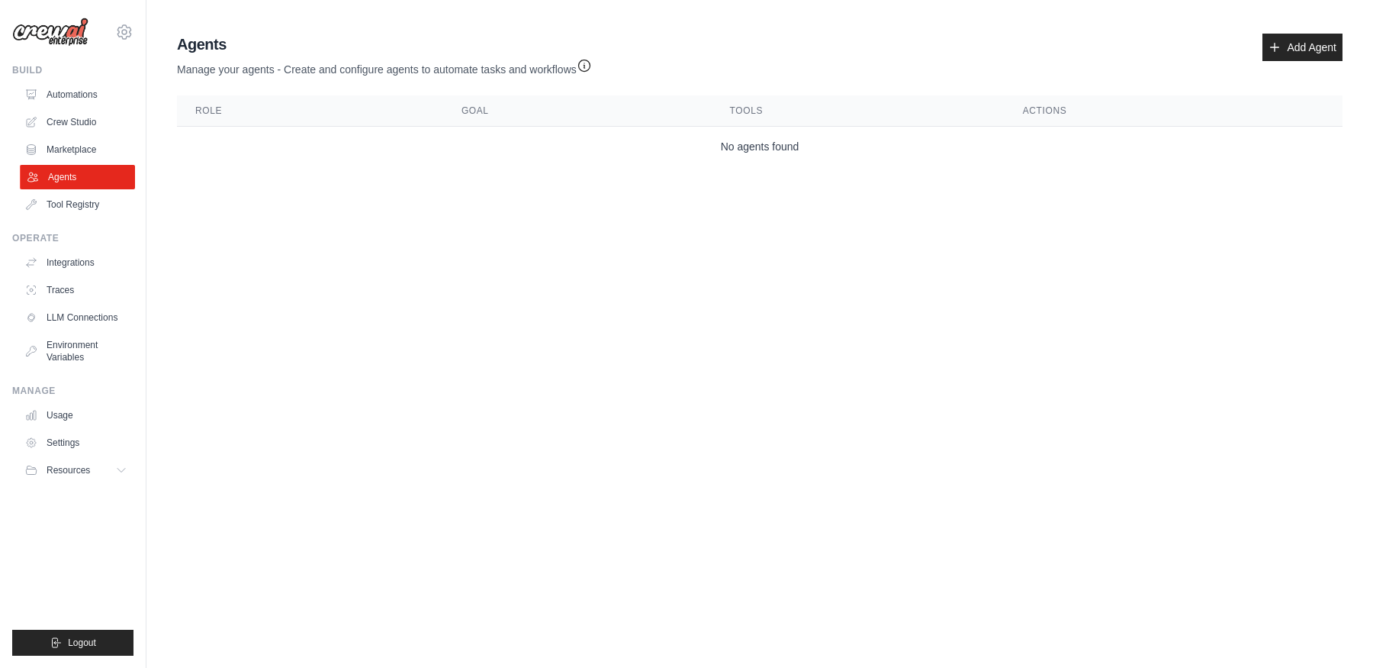
click at [76, 183] on link "Agents" at bounding box center [77, 177] width 115 height 24
click at [76, 196] on link "Tool Registry" at bounding box center [77, 204] width 115 height 24
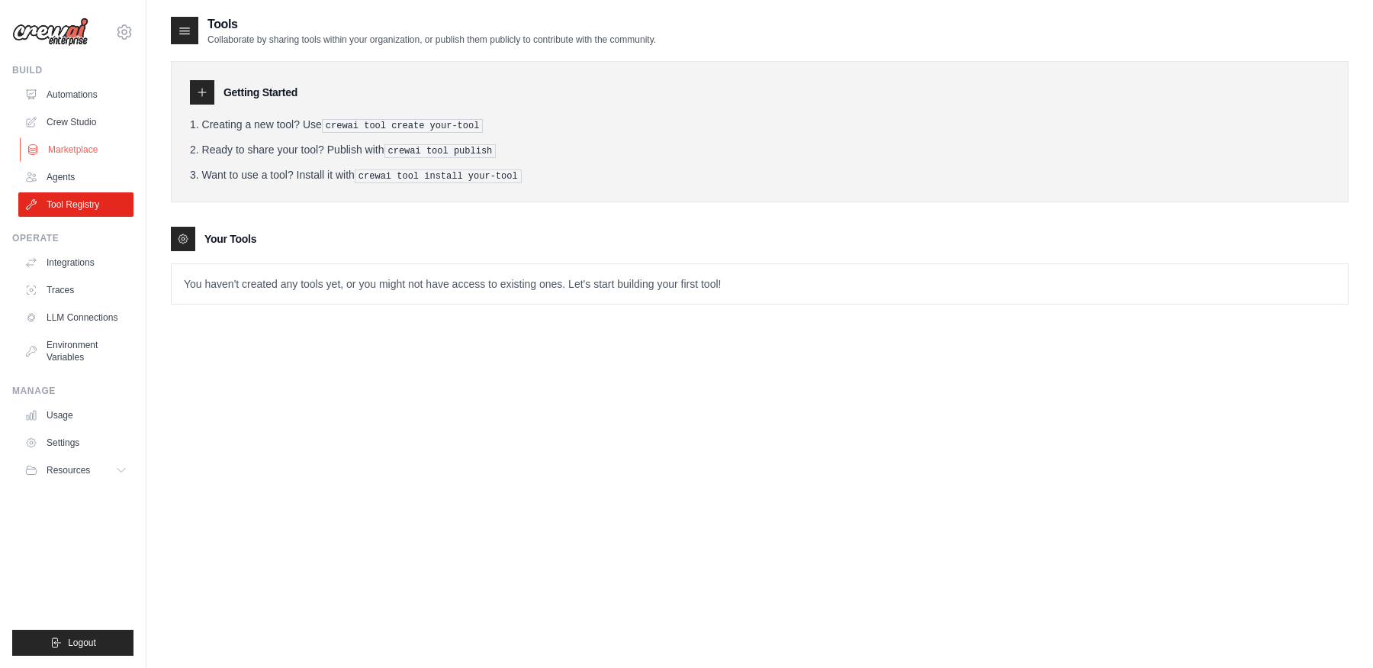
click at [69, 155] on link "Marketplace" at bounding box center [77, 149] width 115 height 24
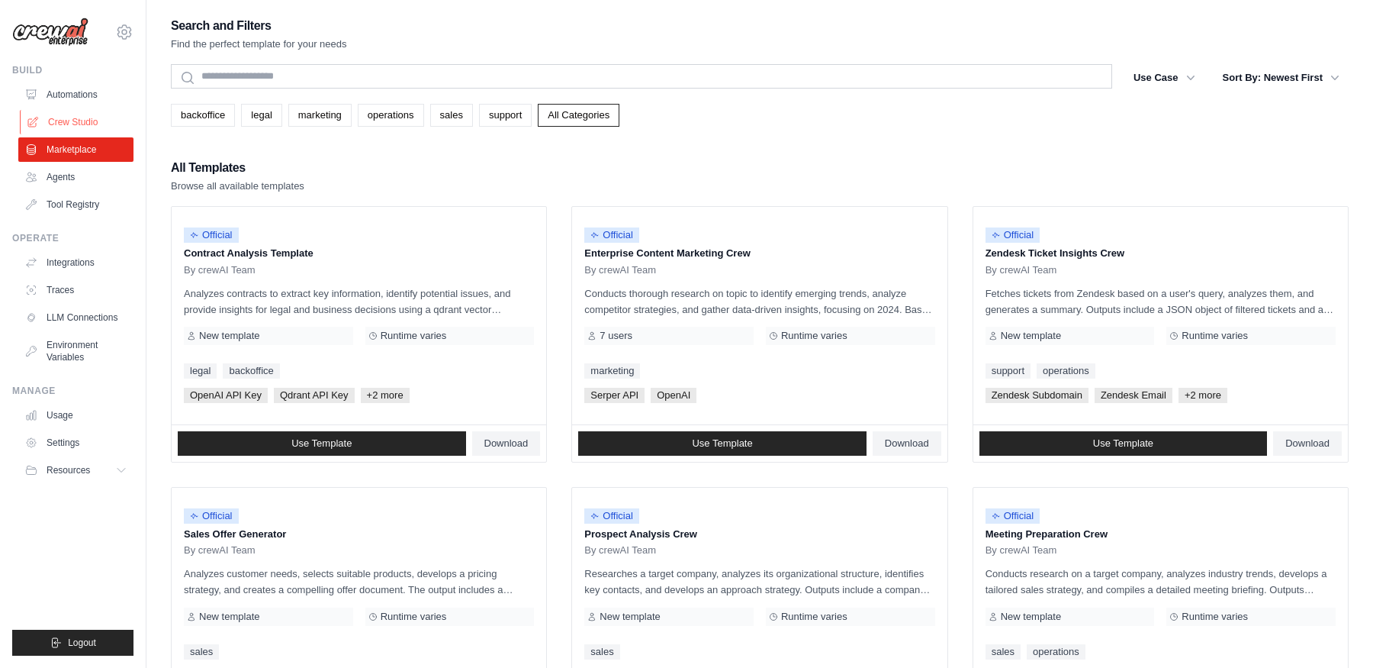
click at [76, 126] on link "Crew Studio" at bounding box center [77, 122] width 115 height 24
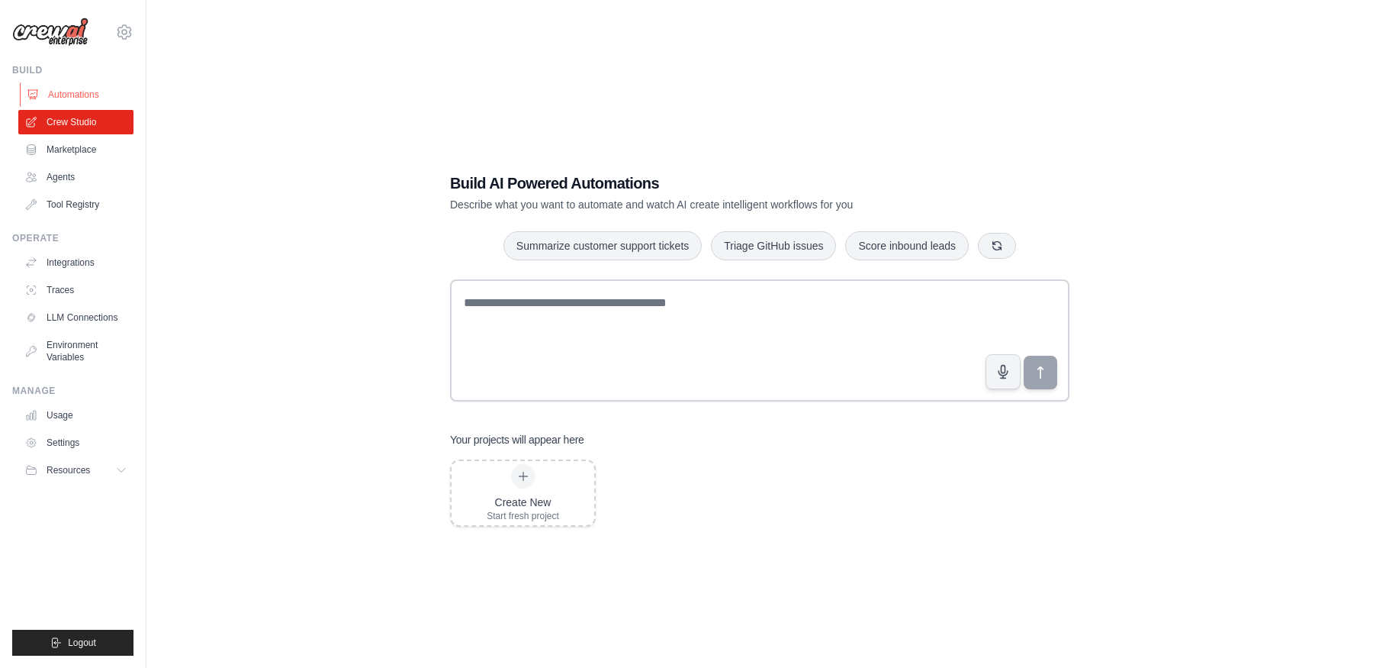
click at [76, 102] on link "Automations" at bounding box center [77, 94] width 115 height 24
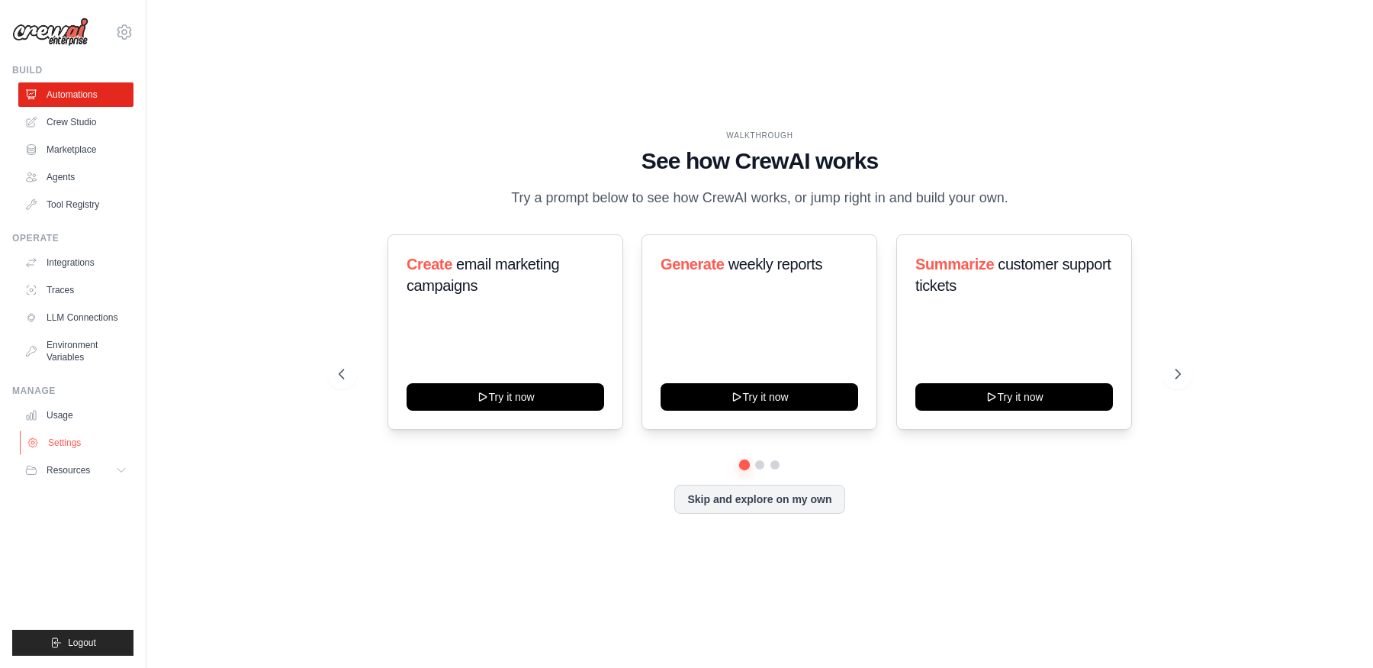
click at [70, 446] on link "Settings" at bounding box center [77, 442] width 115 height 24
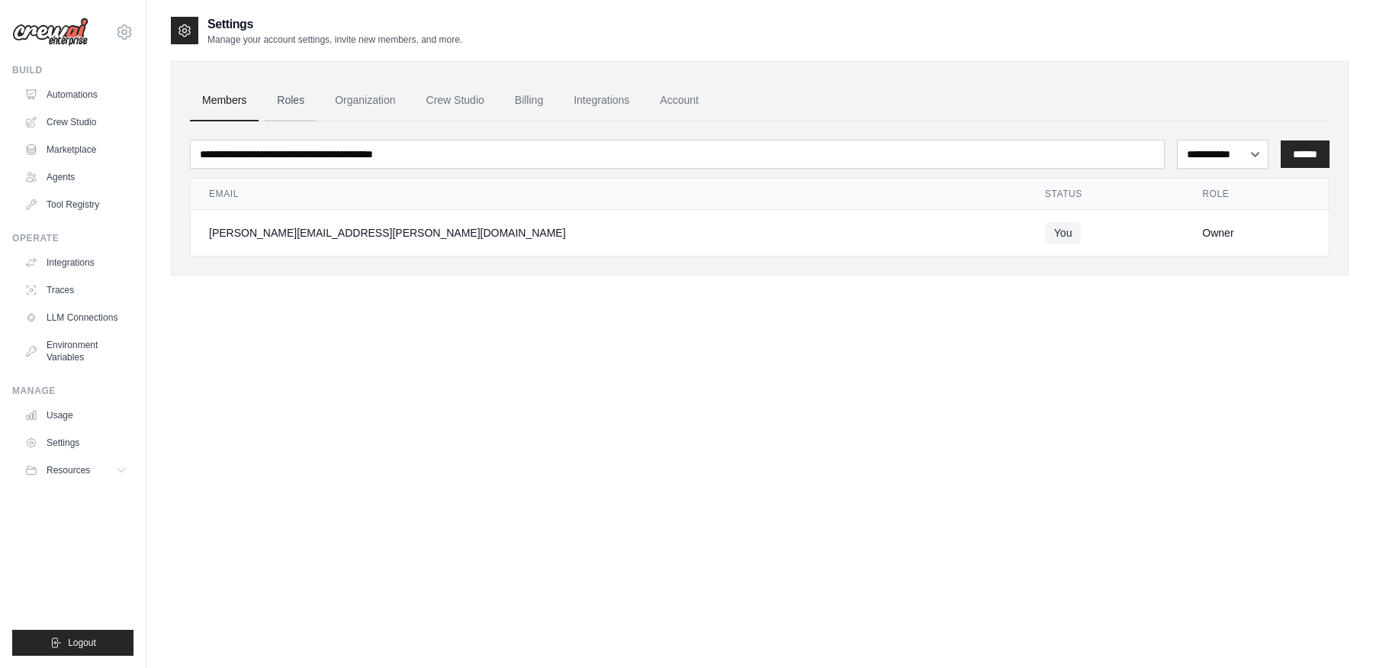
click at [285, 105] on link "Roles" at bounding box center [291, 100] width 52 height 41
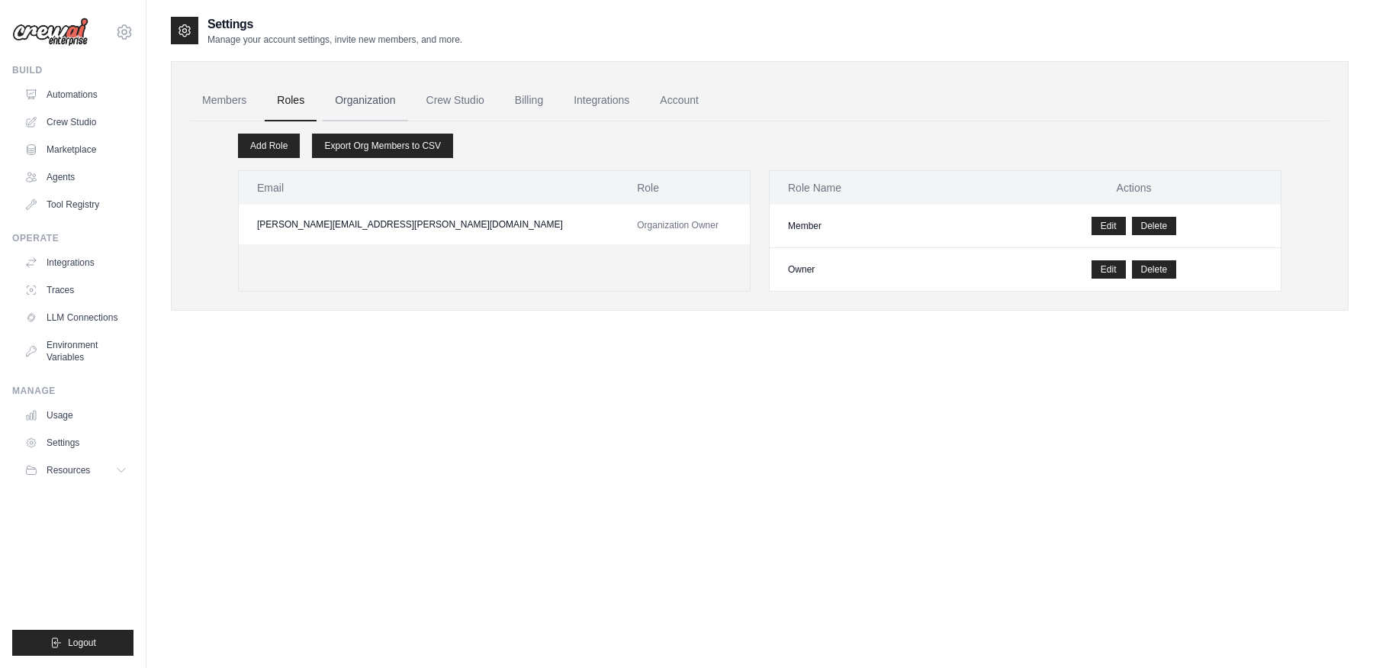
click at [340, 107] on link "Organization" at bounding box center [365, 100] width 85 height 41
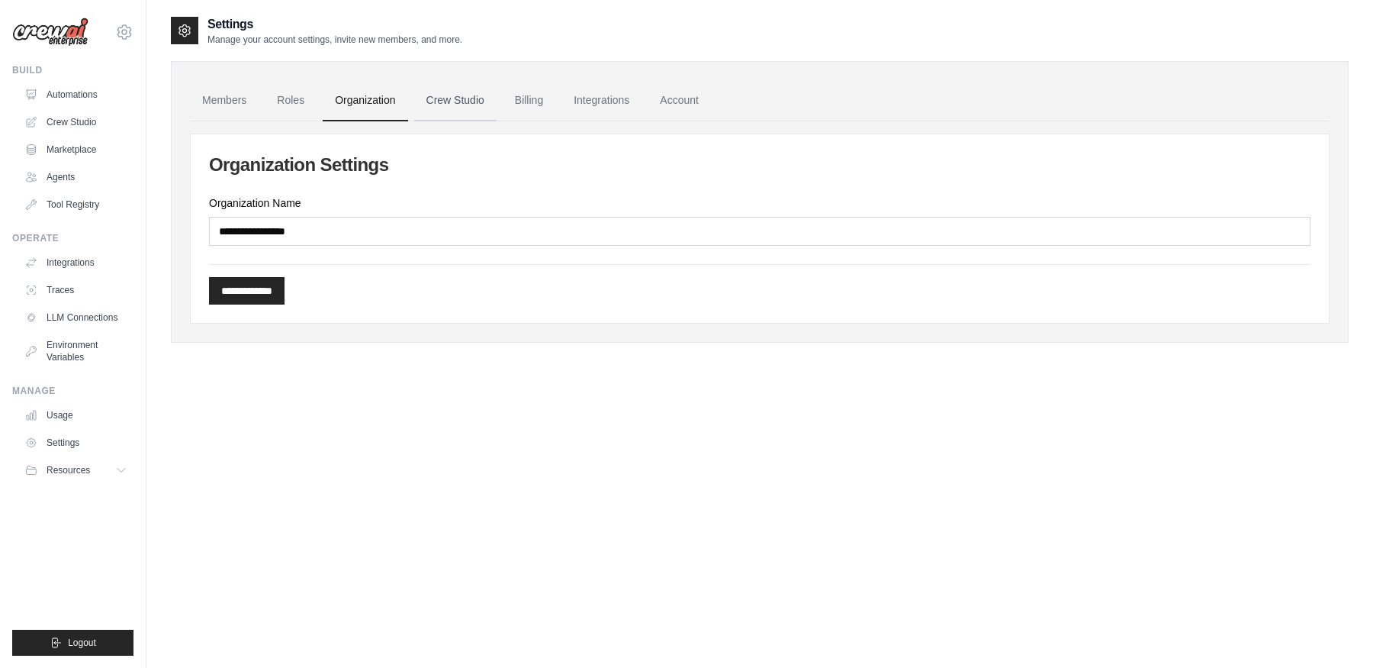
click at [428, 108] on link "Crew Studio" at bounding box center [455, 100] width 82 height 41
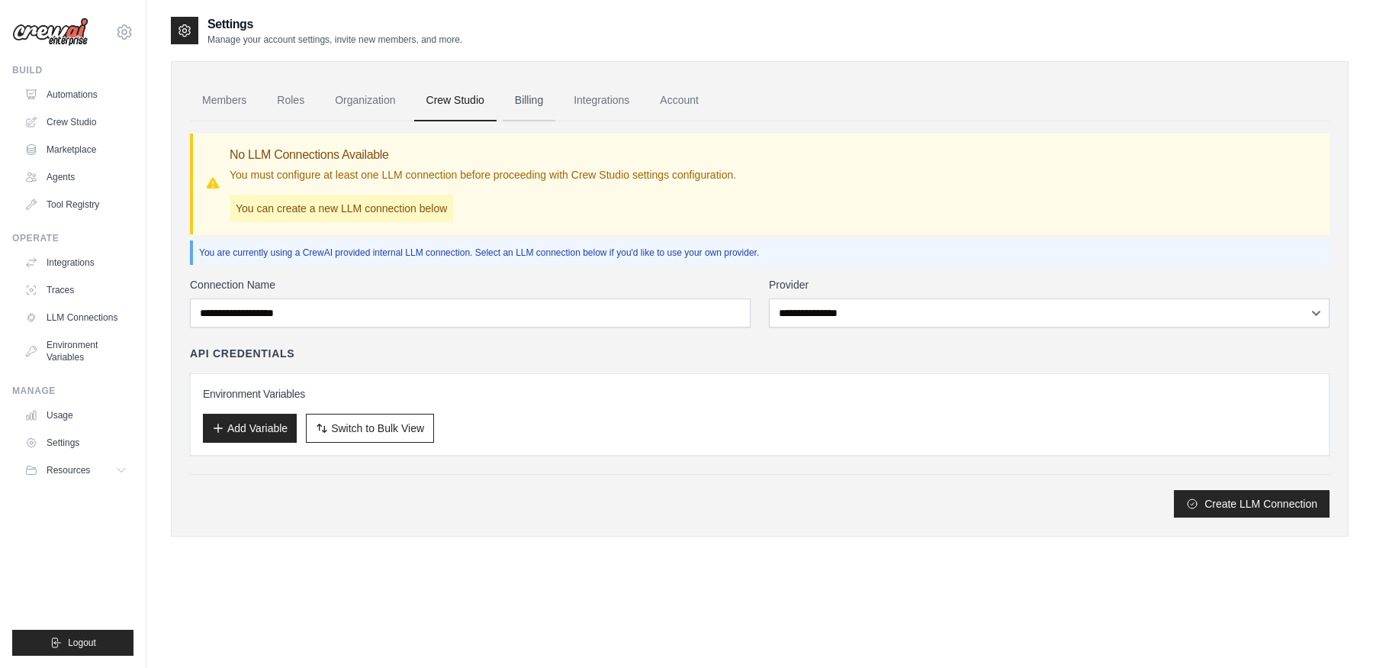
click at [530, 101] on link "Billing" at bounding box center [529, 100] width 53 height 41
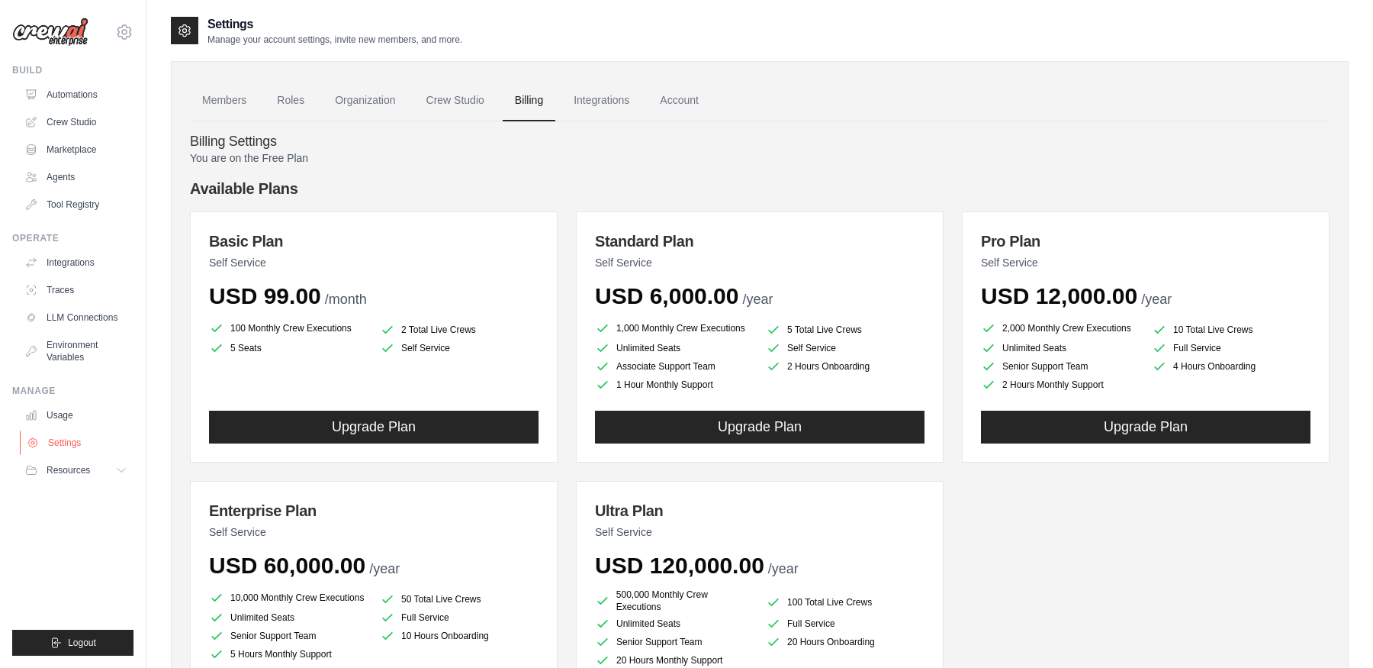
click at [99, 433] on link "Settings" at bounding box center [77, 442] width 115 height 24
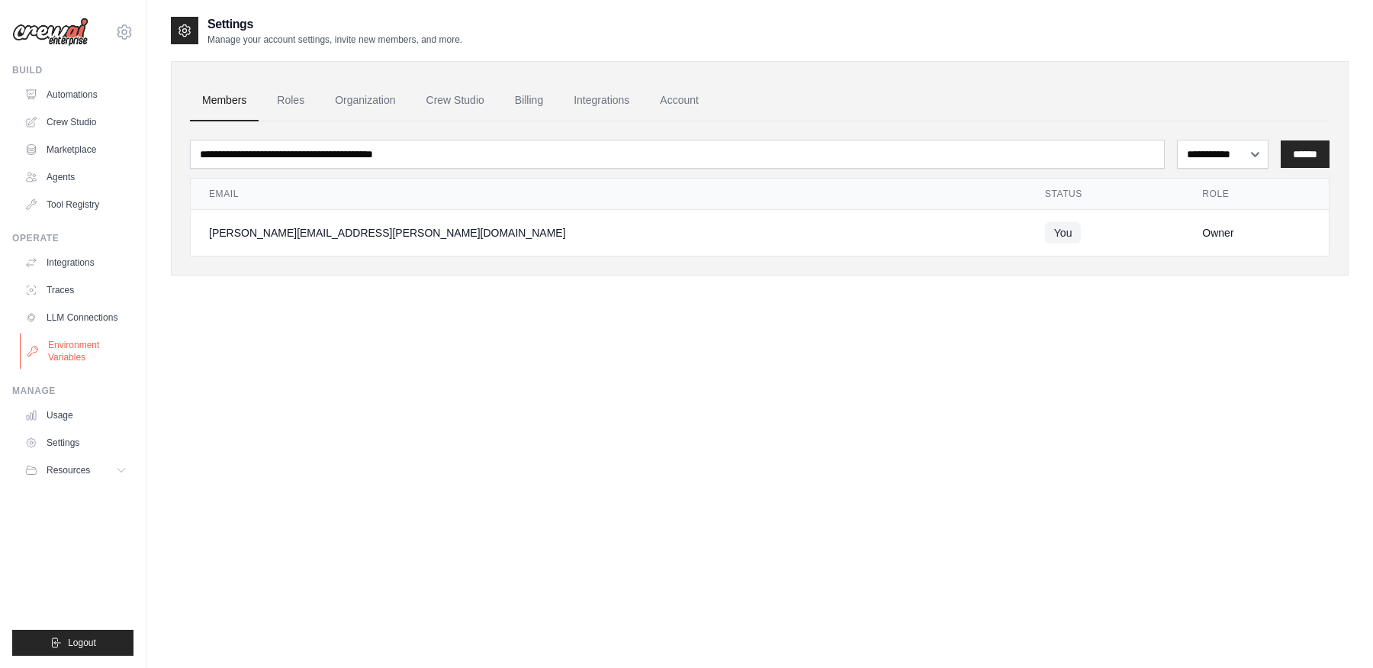
click at [68, 352] on link "Environment Variables" at bounding box center [77, 351] width 115 height 37
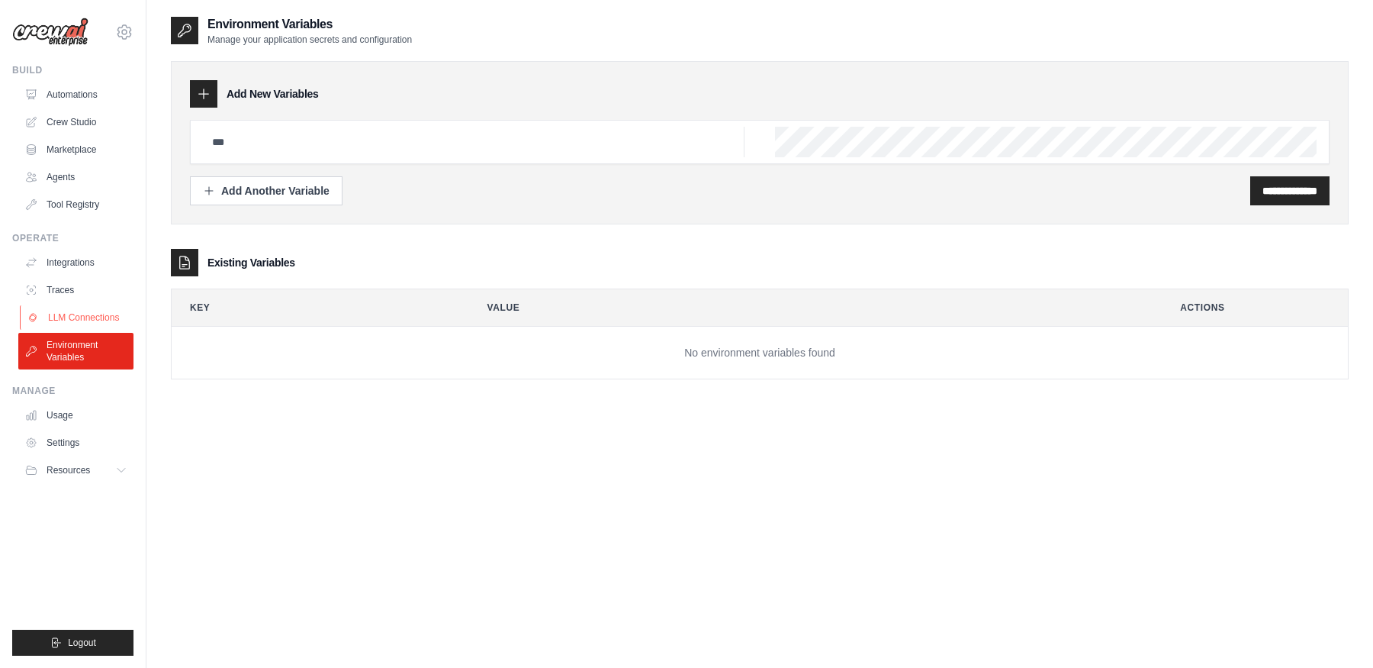
click at [80, 314] on link "LLM Connections" at bounding box center [77, 317] width 115 height 24
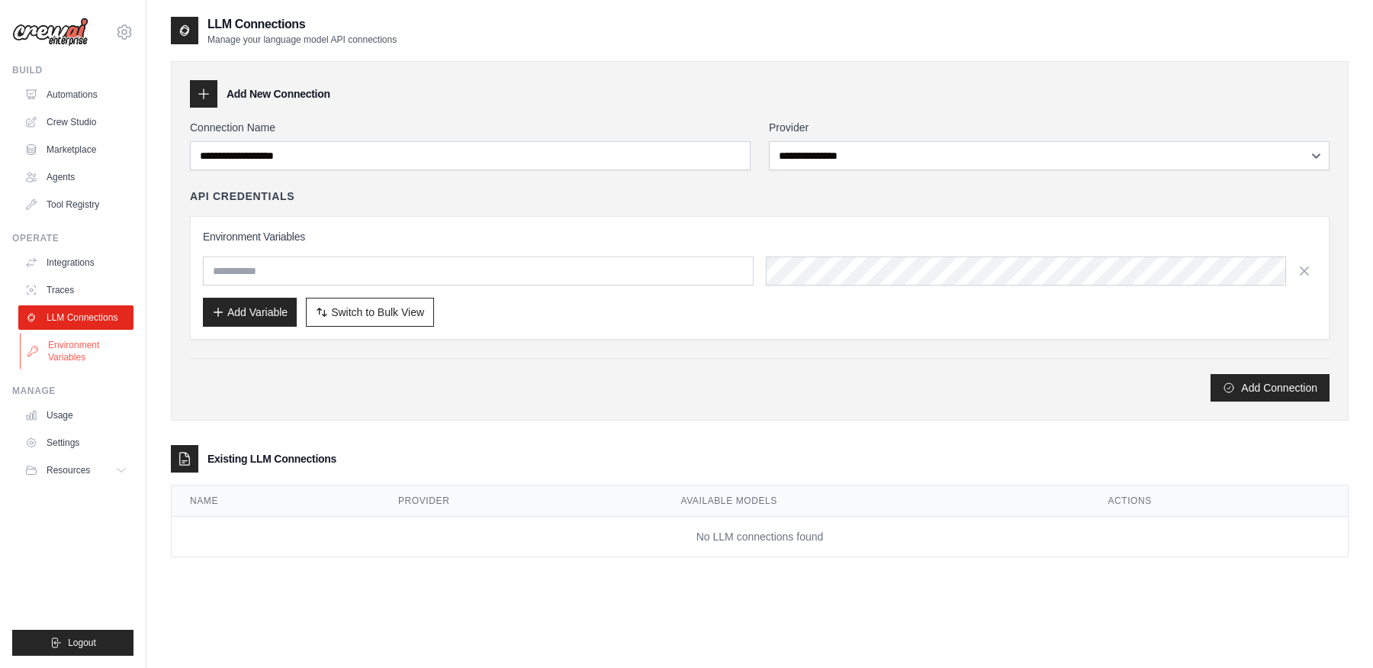
click at [77, 345] on link "Environment Variables" at bounding box center [77, 351] width 115 height 37
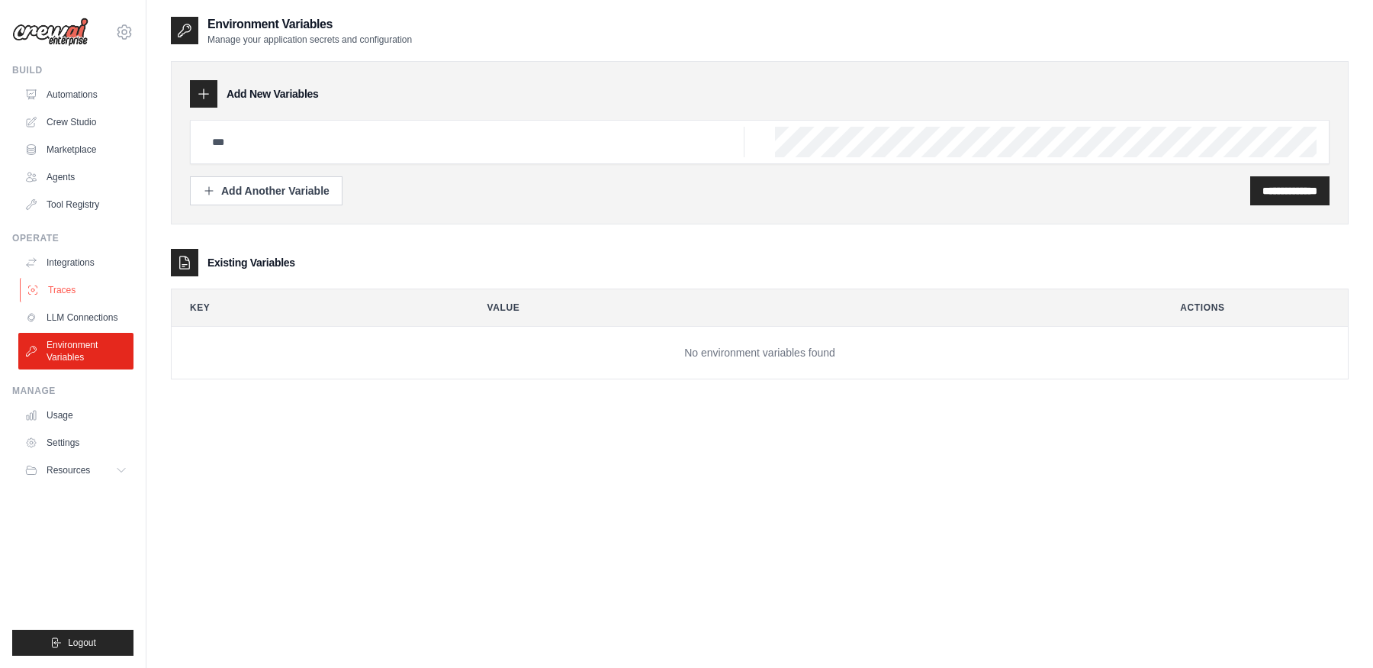
click at [76, 279] on link "Traces" at bounding box center [77, 290] width 115 height 24
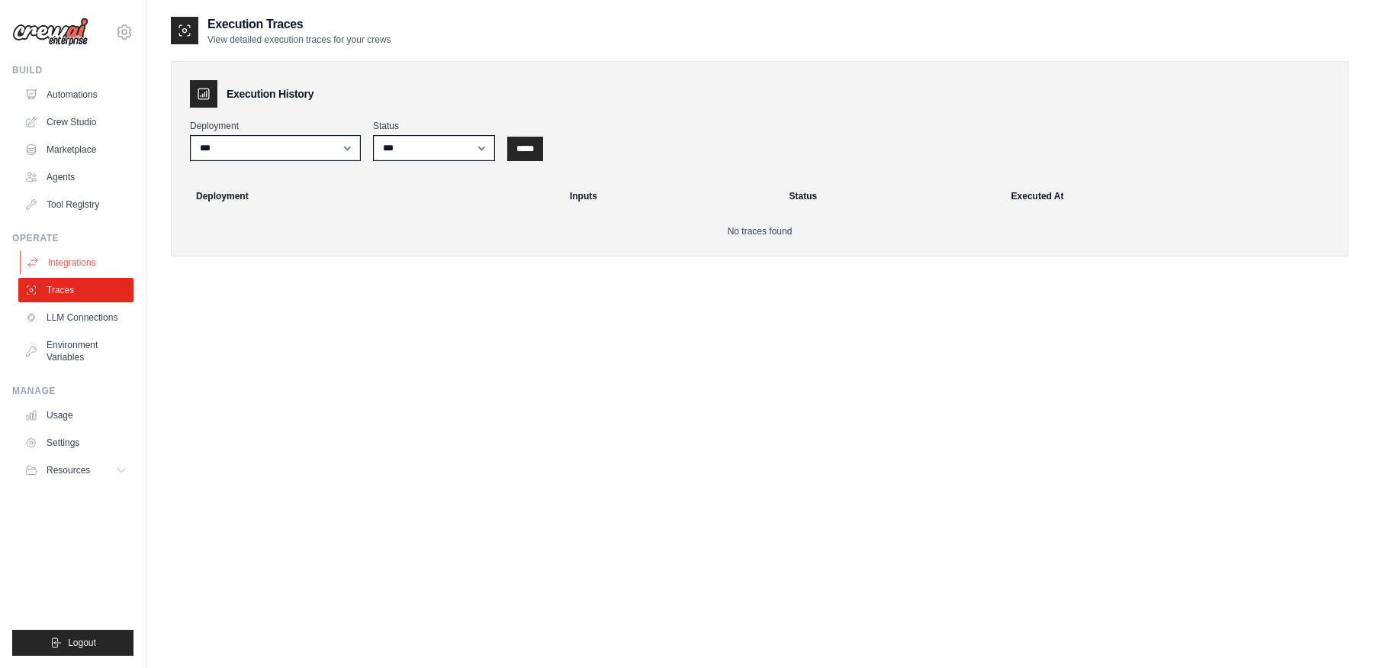
click at [83, 260] on link "Integrations" at bounding box center [77, 262] width 115 height 24
